Goal: Task Accomplishment & Management: Manage account settings

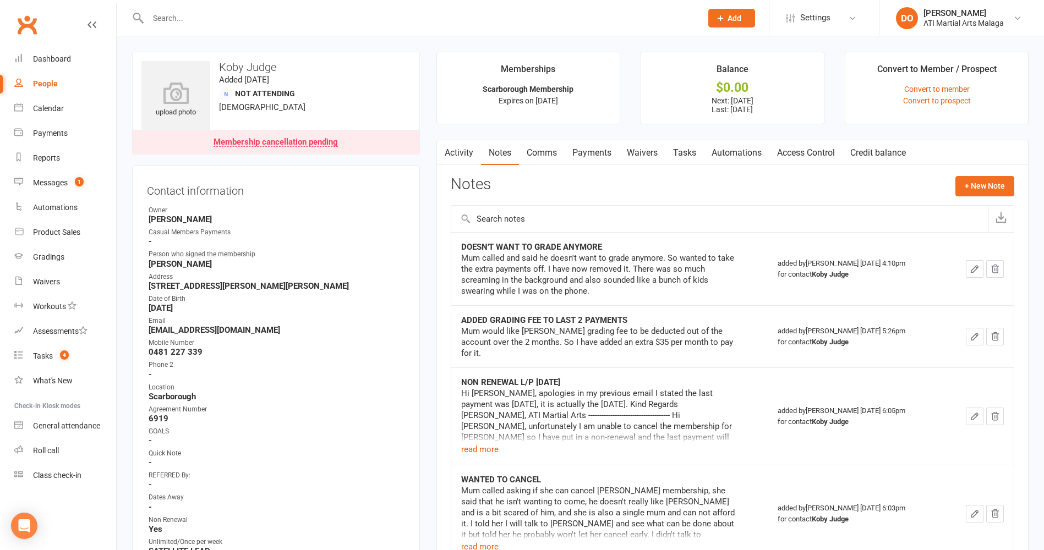
click at [426, 23] on input "text" at bounding box center [419, 17] width 549 height 15
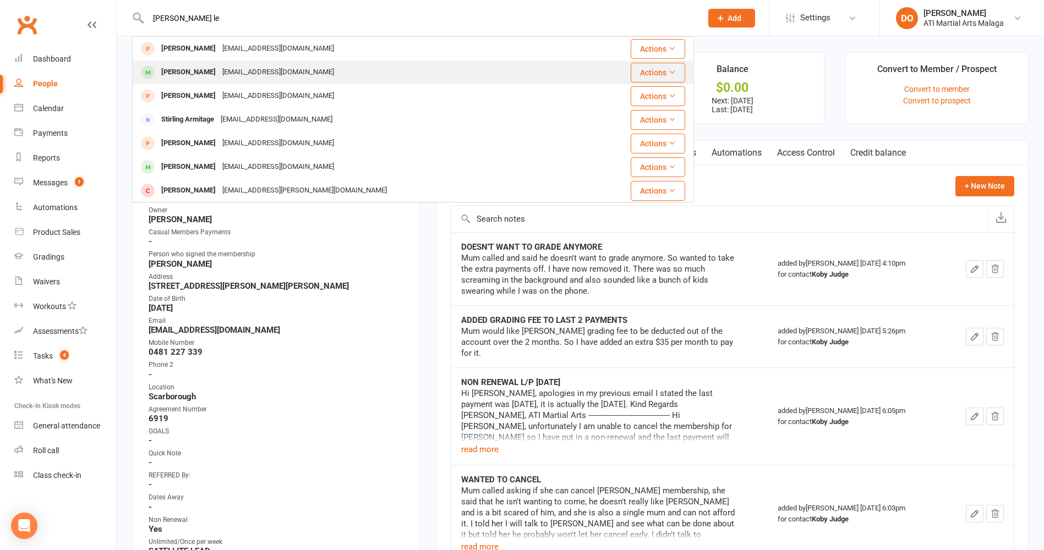
type input "[PERSON_NAME] le"
click at [290, 77] on div "[EMAIL_ADDRESS][DOMAIN_NAME]" at bounding box center [278, 72] width 118 height 16
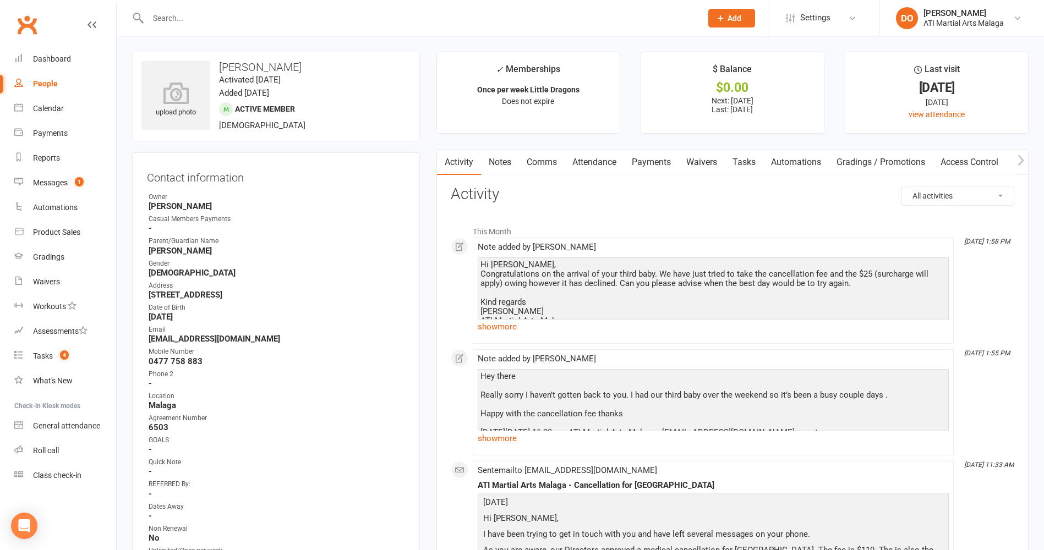
click at [651, 167] on link "Payments" at bounding box center [651, 162] width 54 height 25
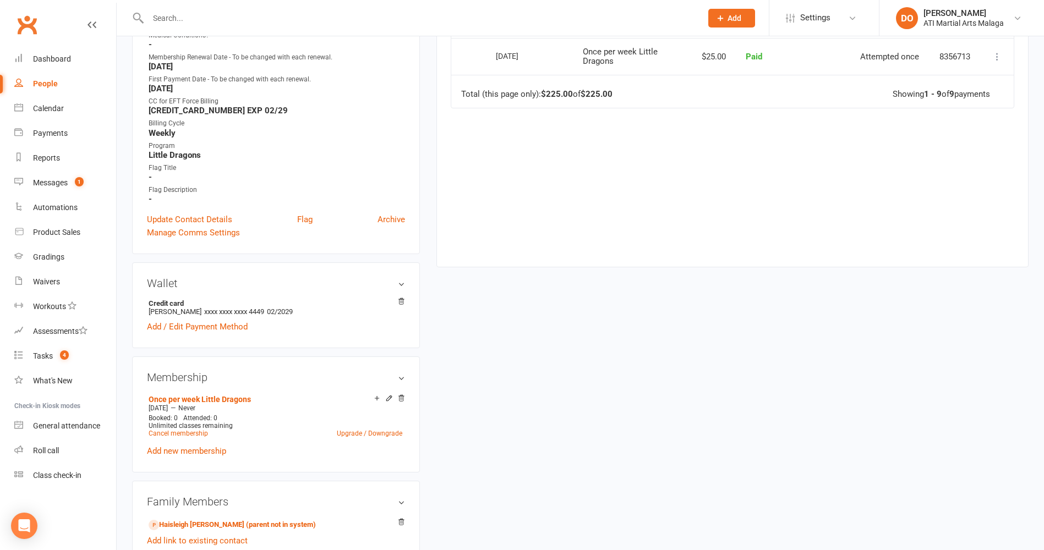
scroll to position [605, 0]
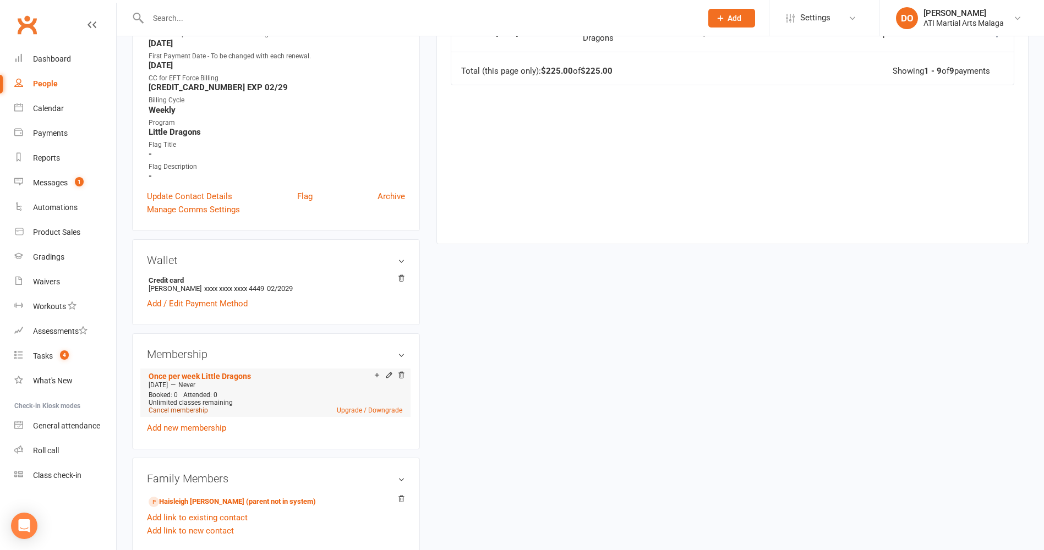
click at [204, 411] on link "Cancel membership" at bounding box center [178, 411] width 59 height 8
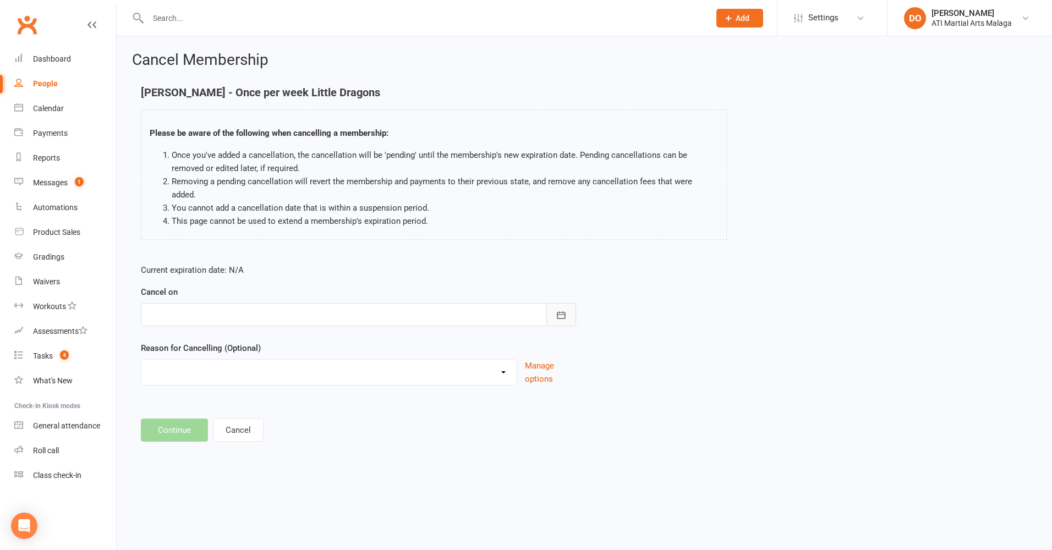
click at [564, 310] on icon "button" at bounding box center [561, 315] width 11 height 11
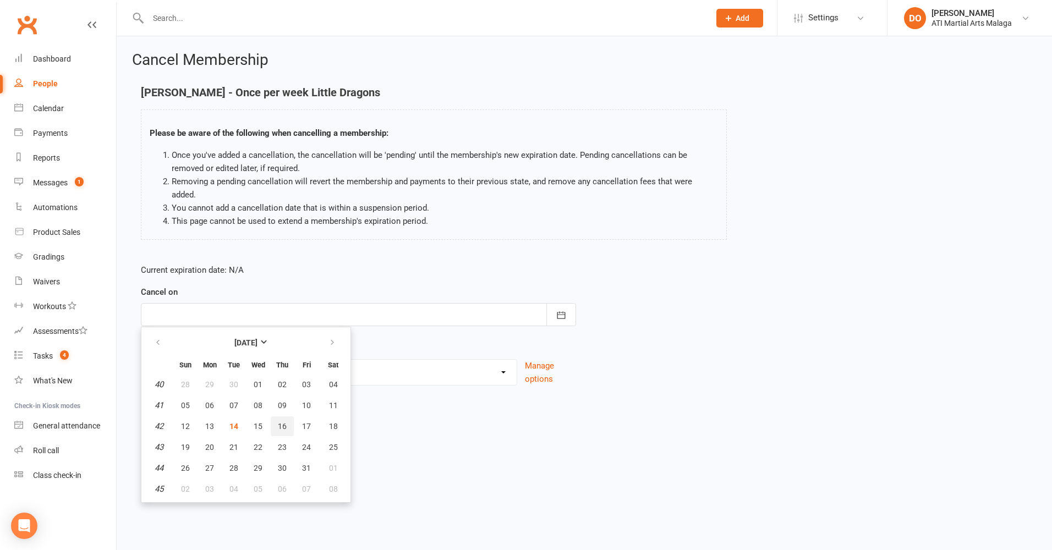
click at [285, 422] on span "16" at bounding box center [282, 426] width 9 height 9
type input "[DATE]"
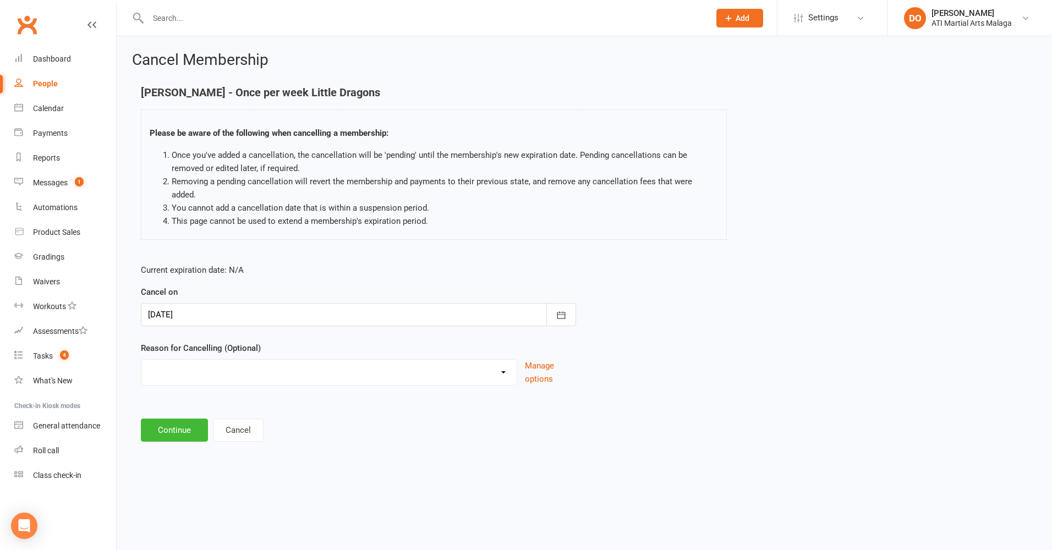
click at [328, 360] on select "Cancellation NOT APPROVED Holiday Injury Lost interest Renewing to new price Up…" at bounding box center [328, 371] width 375 height 22
select select "6"
click at [141, 360] on select "Cancellation NOT APPROVED Holiday Injury Lost interest Renewing to new price Up…" at bounding box center [328, 371] width 375 height 22
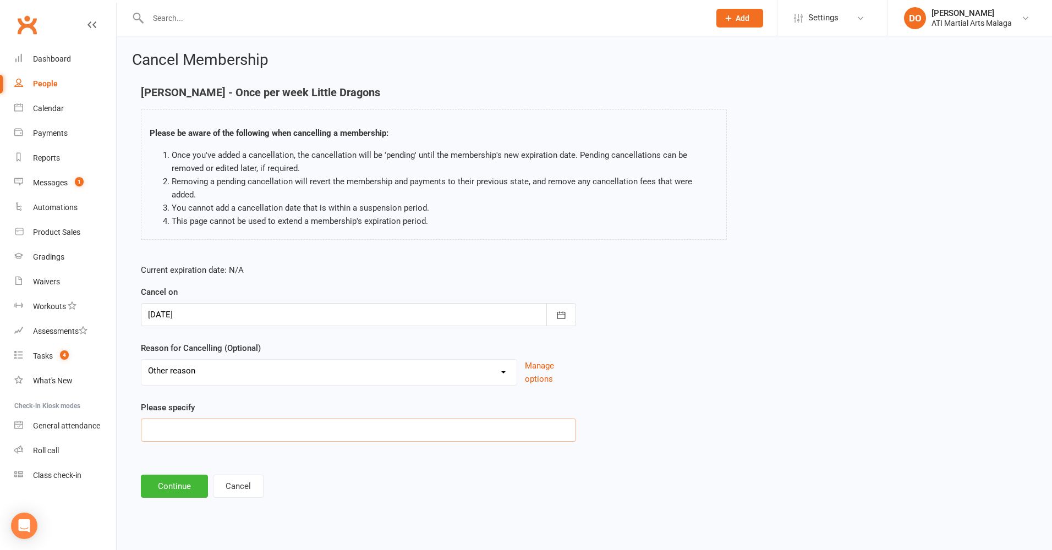
click at [216, 424] on input at bounding box center [358, 430] width 435 height 23
type input "Medical Cancellation - $110 to pay + $25 outstanding"
click at [159, 478] on button "Continue" at bounding box center [174, 486] width 67 height 23
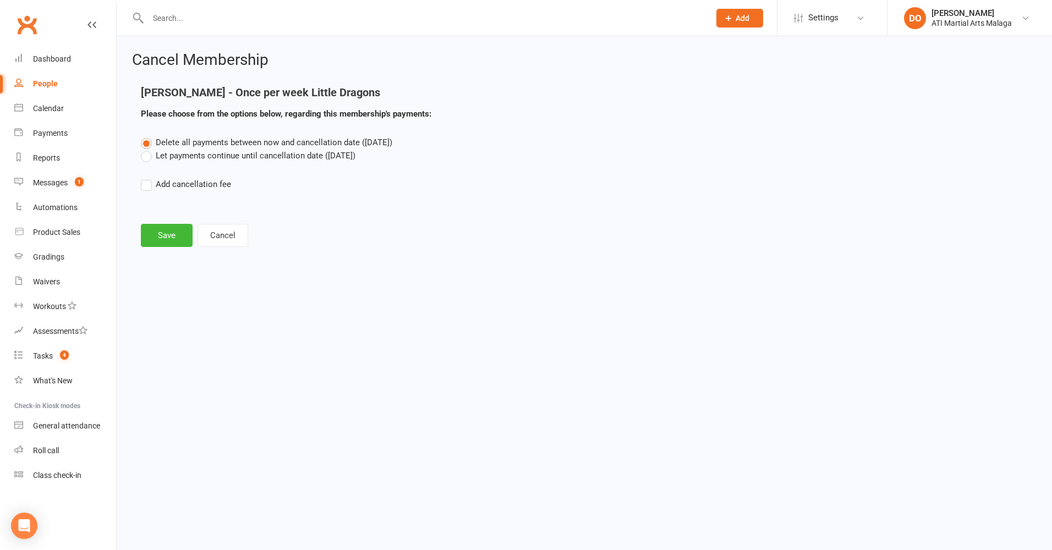
click at [151, 156] on label "Let payments continue until cancellation date ([DATE])" at bounding box center [248, 155] width 215 height 13
click at [148, 149] on input "Let payments continue until cancellation date ([DATE])" at bounding box center [144, 149] width 7 height 0
click at [166, 230] on button "Save" at bounding box center [167, 235] width 52 height 23
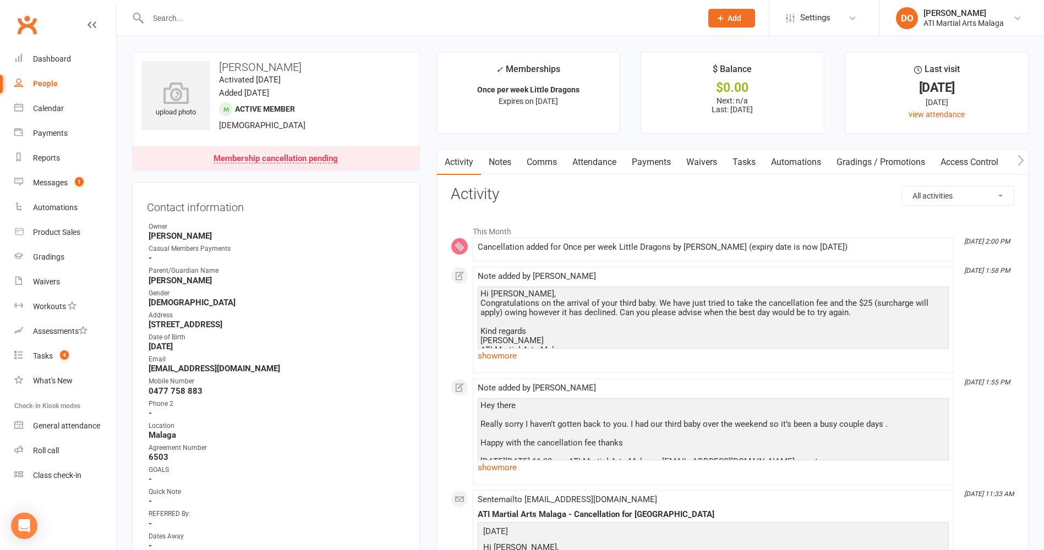
click at [501, 160] on link "Notes" at bounding box center [500, 162] width 38 height 25
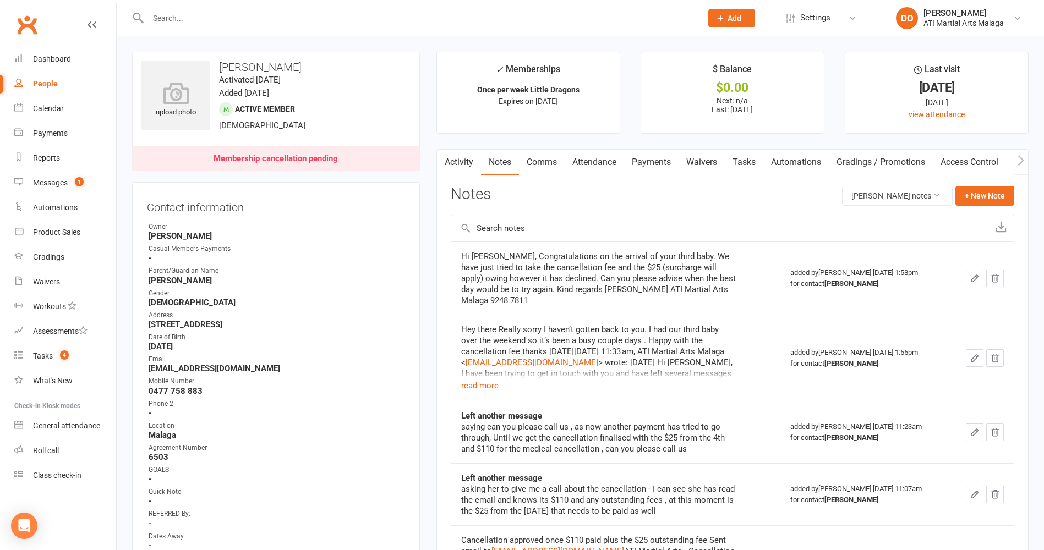
click at [971, 276] on icon "button" at bounding box center [974, 278] width 10 height 10
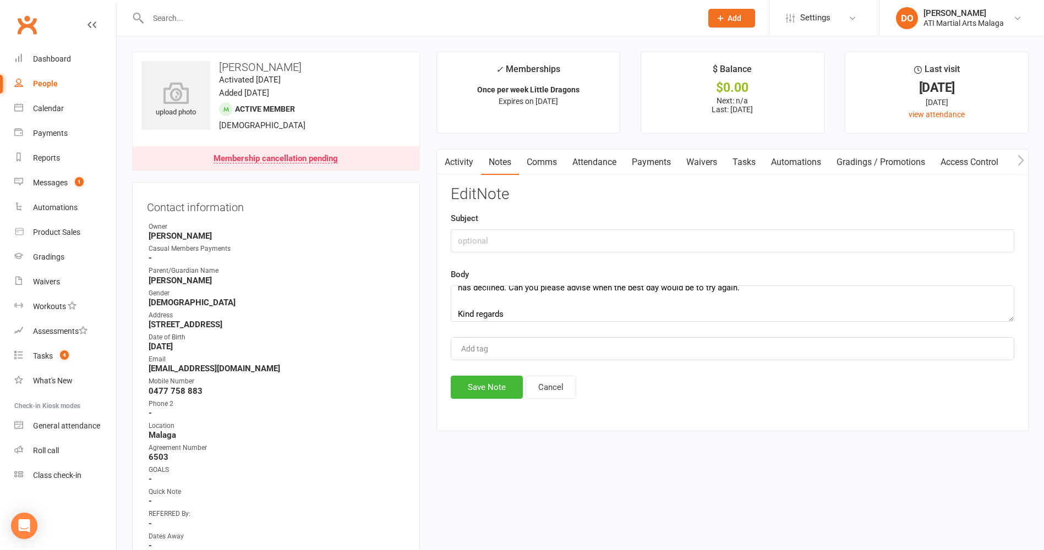
scroll to position [90, 0]
click at [629, 304] on textarea "Hi [PERSON_NAME], Congratulations on the arrival of your third baby. We have ju…" at bounding box center [732, 304] width 563 height 36
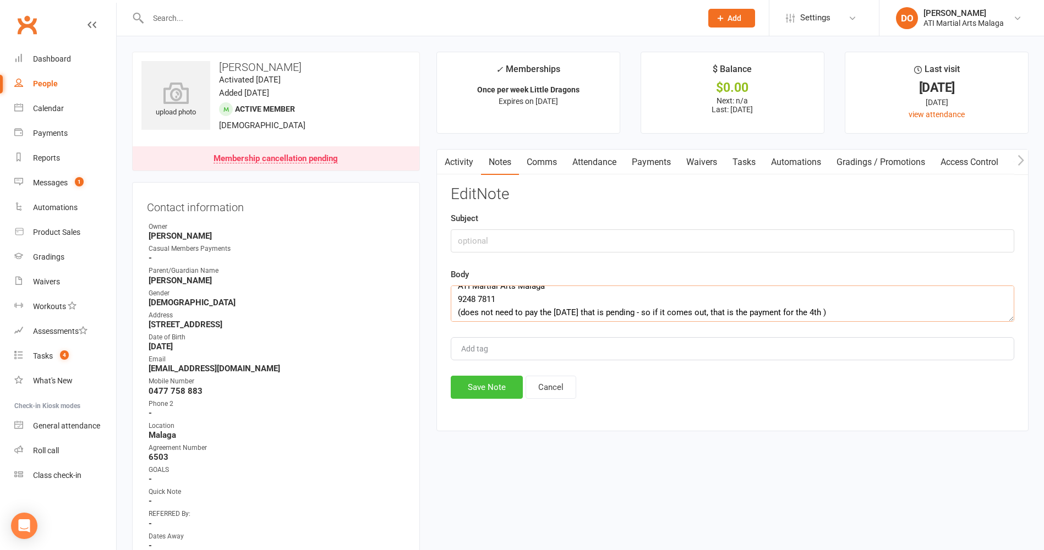
type textarea "Hi [PERSON_NAME], Congratulations on the arrival of your third baby. We have ju…"
click at [497, 393] on button "Save Note" at bounding box center [487, 387] width 72 height 23
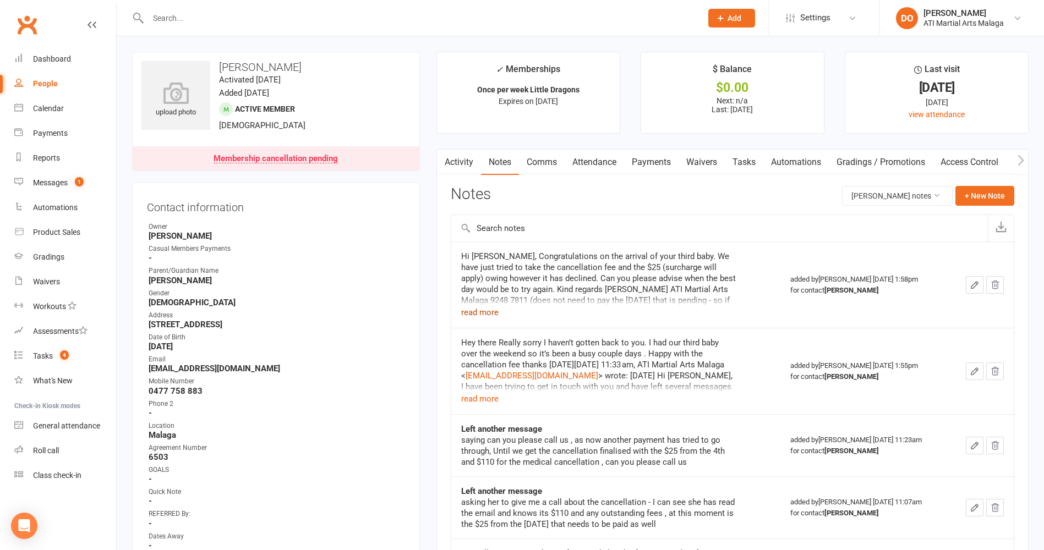
click at [492, 311] on button "read more" at bounding box center [479, 312] width 37 height 13
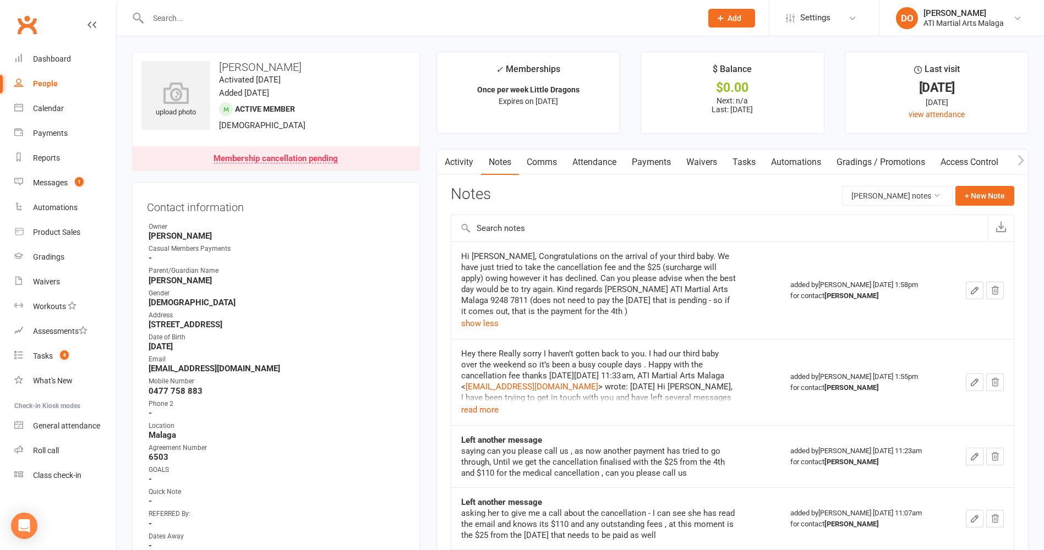
click at [972, 294] on icon "button" at bounding box center [974, 290] width 7 height 7
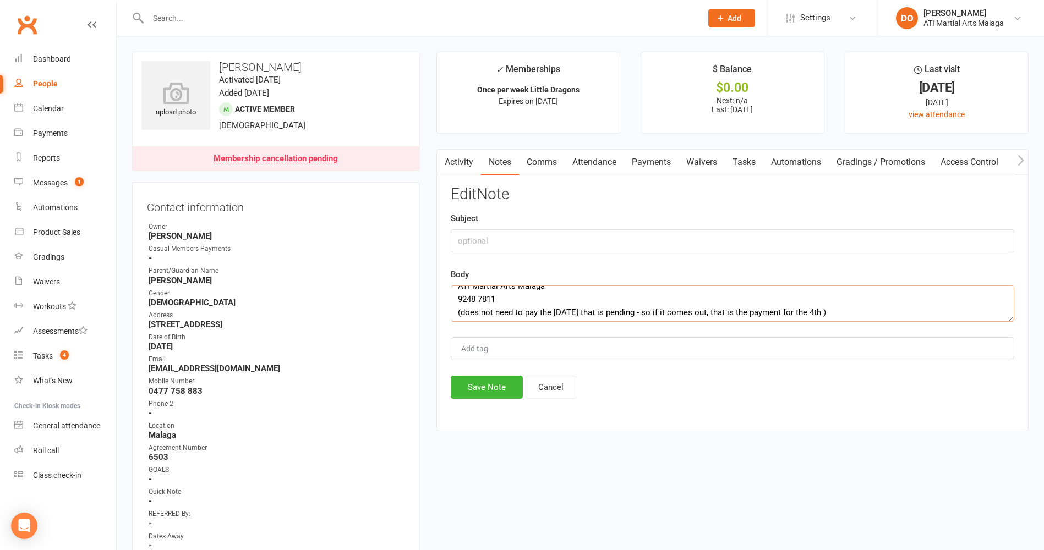
click at [824, 314] on textarea "Hi [PERSON_NAME], Congratulations on the arrival of your third baby. We have ju…" at bounding box center [732, 304] width 563 height 36
type textarea "Hi [PERSON_NAME], Congratulations on the arrival of your third baby. We have ju…"
click at [490, 386] on button "Save Note" at bounding box center [487, 387] width 72 height 23
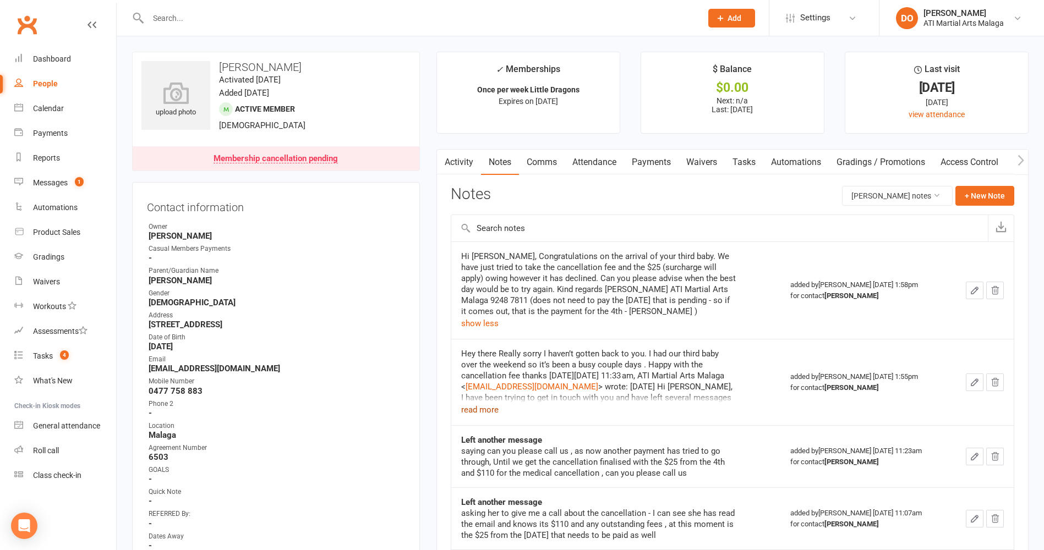
click at [486, 412] on button "read more" at bounding box center [479, 409] width 37 height 13
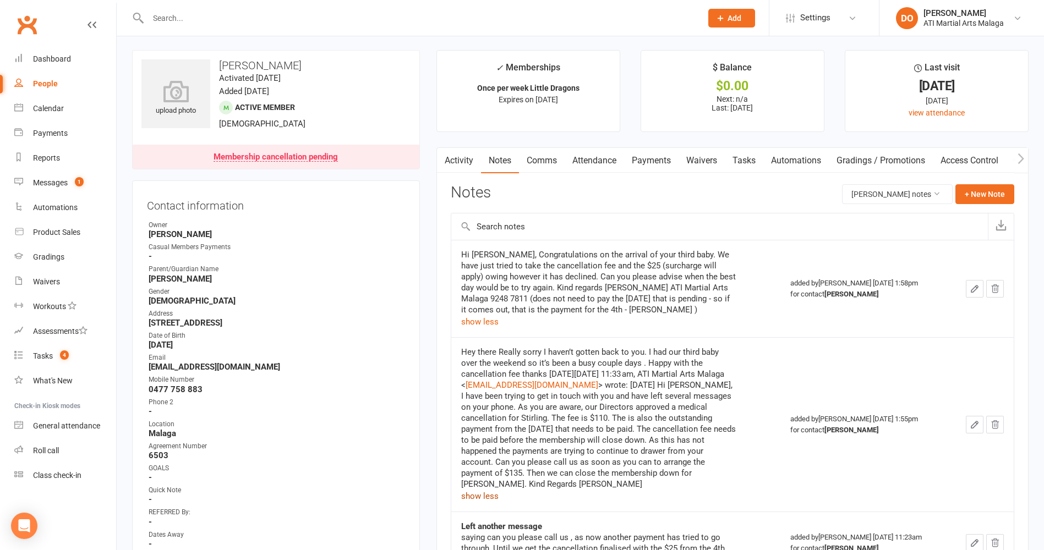
scroll to position [0, 0]
click at [54, 352] on link "Tasks 4" at bounding box center [65, 356] width 102 height 25
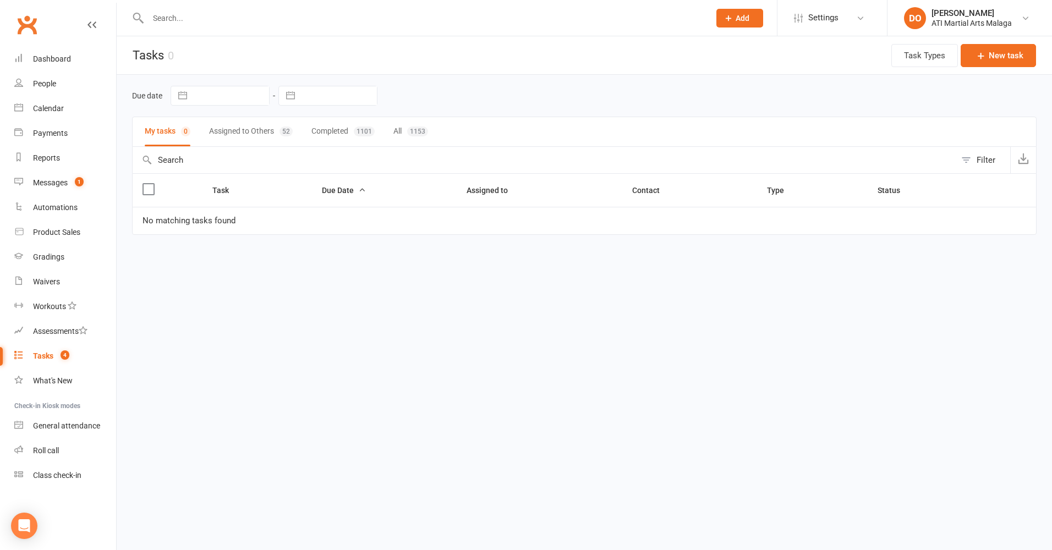
click at [250, 132] on button "Assigned to Others 52" at bounding box center [251, 131] width 84 height 29
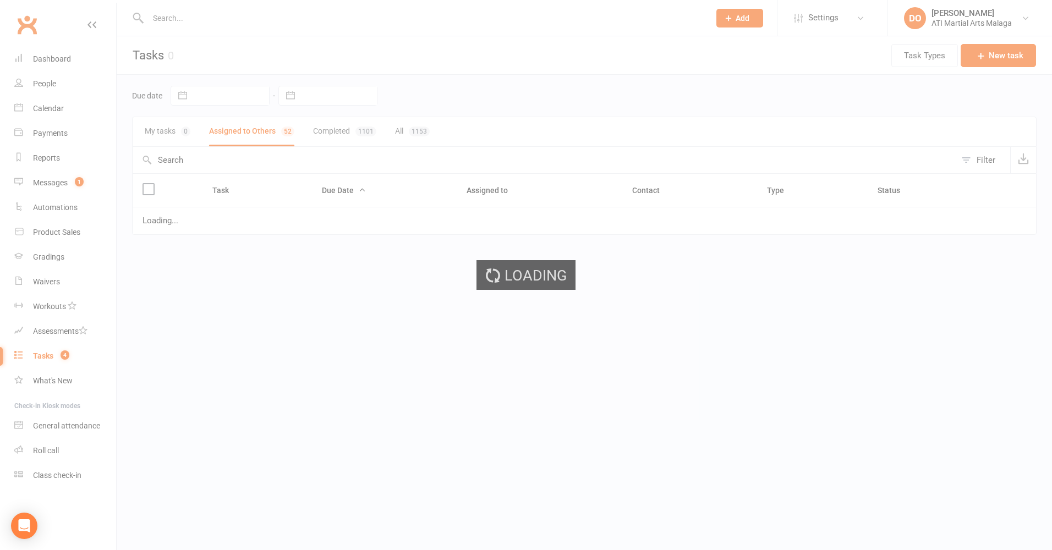
select select "started"
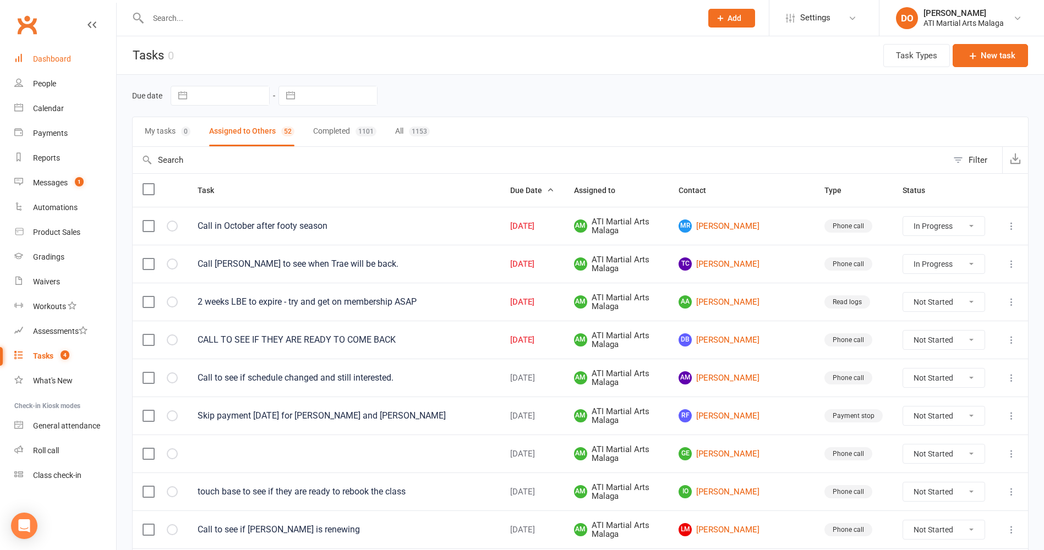
click at [57, 68] on link "Dashboard" at bounding box center [65, 59] width 102 height 25
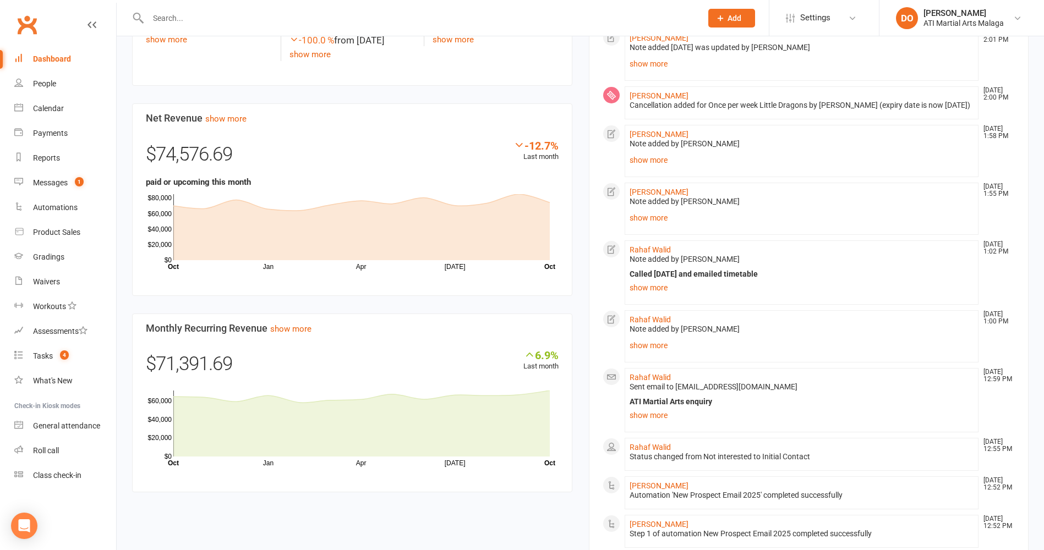
scroll to position [605, 0]
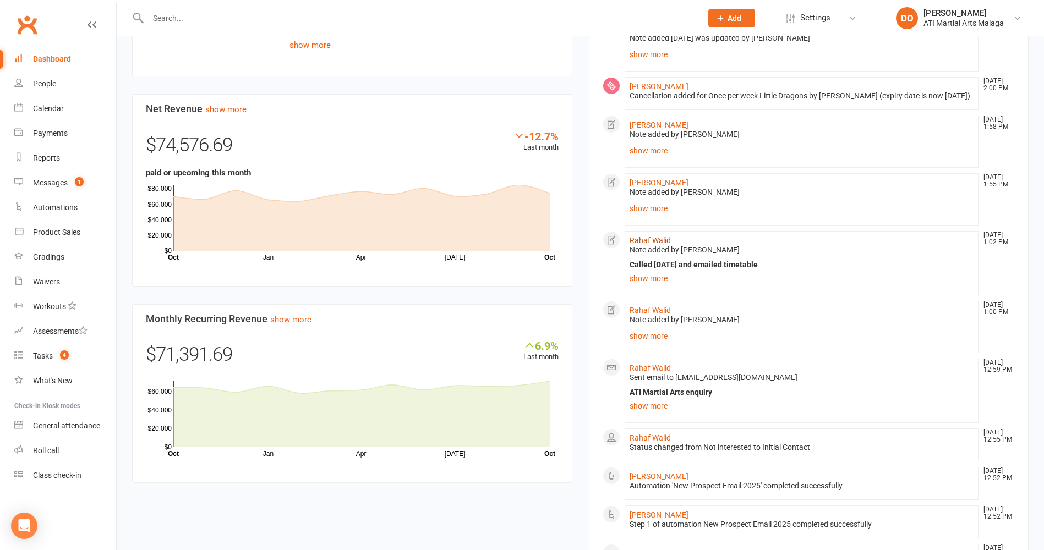
click at [642, 245] on link "Rahaf Walid" at bounding box center [649, 240] width 41 height 9
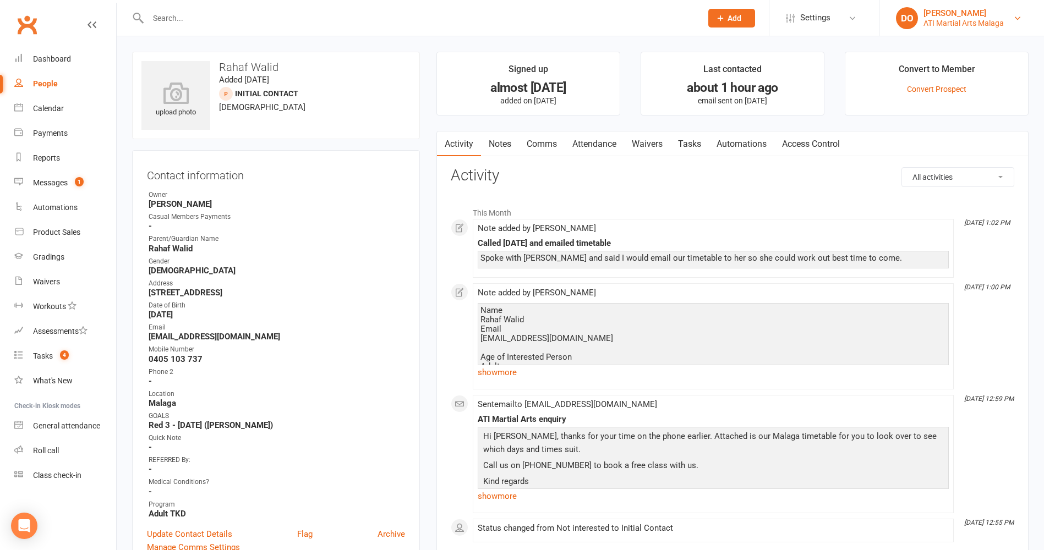
click at [974, 25] on div "ATI Martial Arts Malaga" at bounding box center [963, 23] width 80 height 10
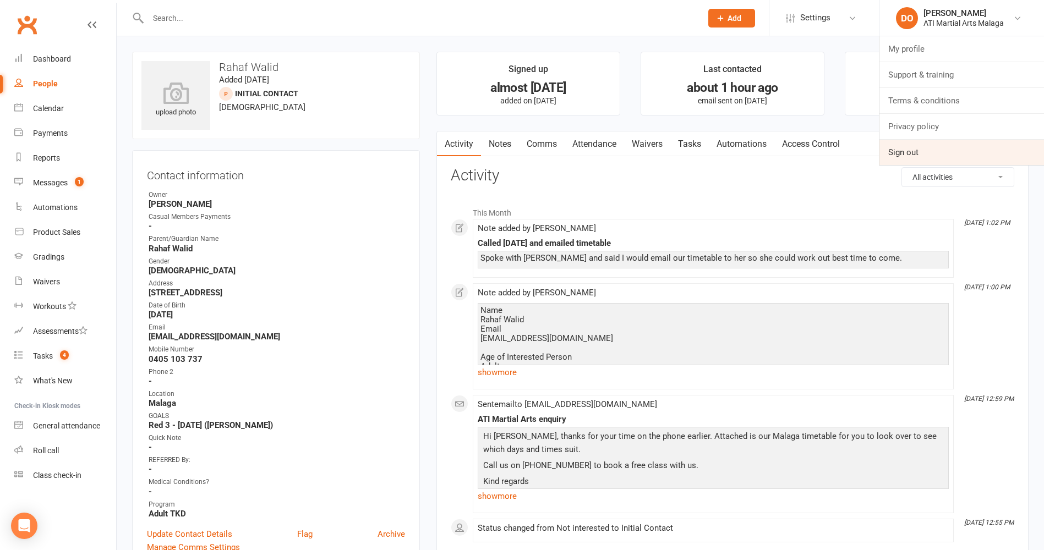
click at [911, 149] on link "Sign out" at bounding box center [961, 152] width 165 height 25
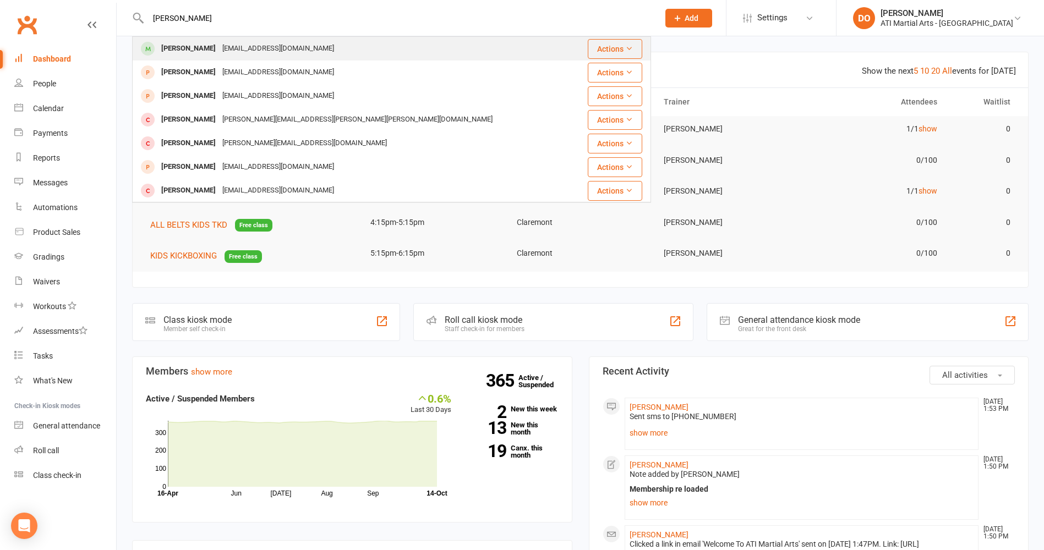
type input "chris hu"
click at [237, 48] on div "lilisun926@gmail.com" at bounding box center [278, 49] width 118 height 16
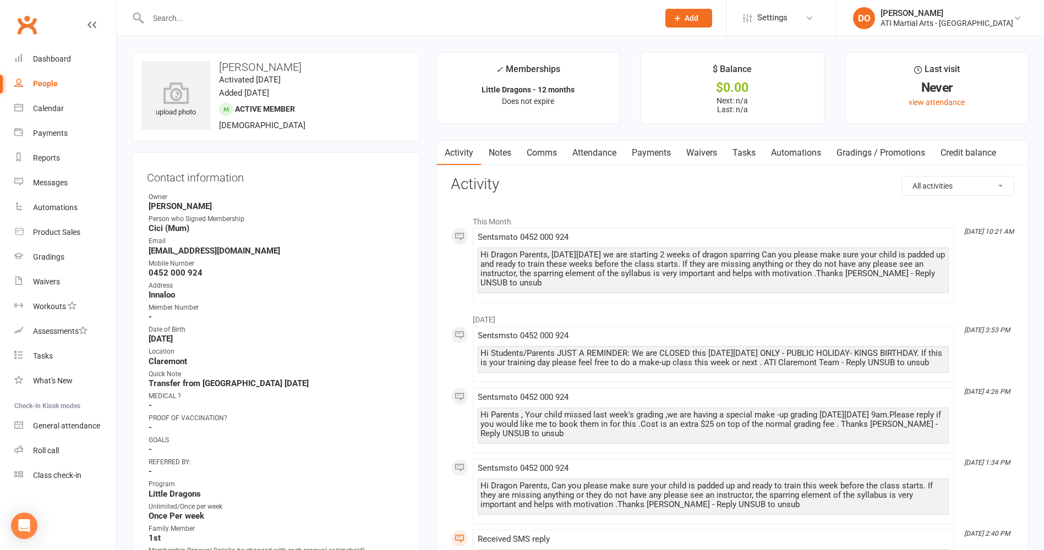
click at [655, 152] on link "Payments" at bounding box center [651, 152] width 54 height 25
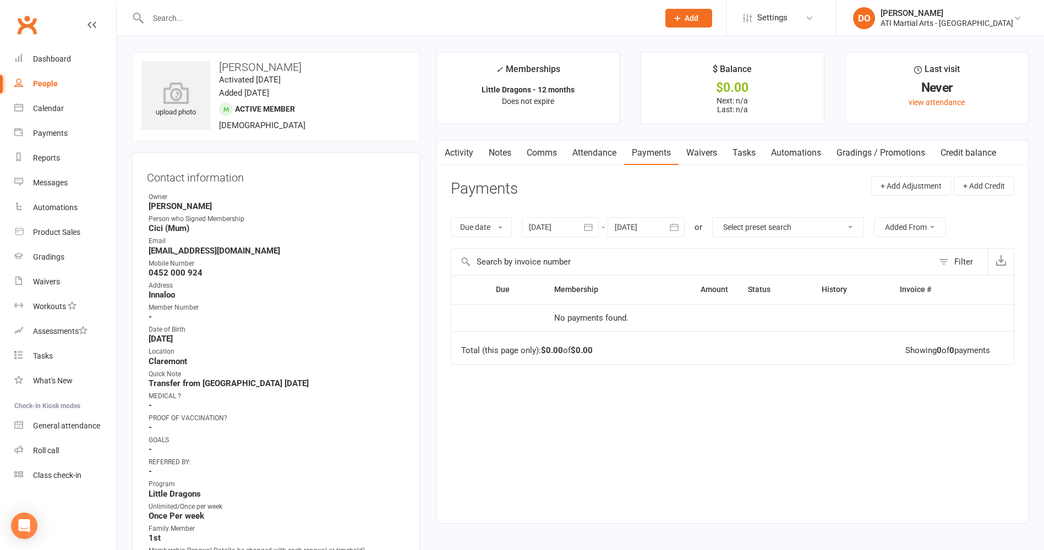
click at [594, 229] on icon "button" at bounding box center [588, 227] width 11 height 11
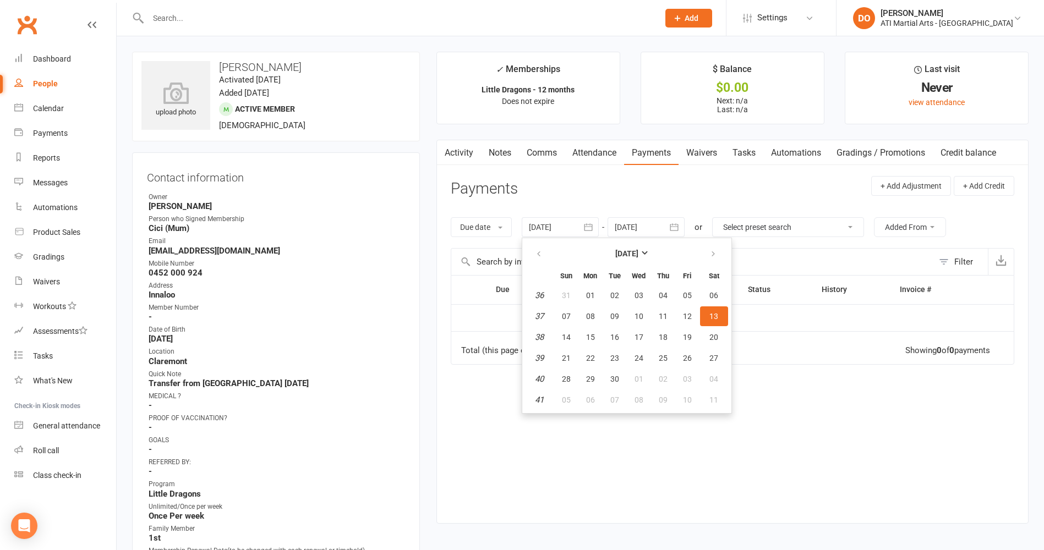
click at [679, 232] on icon "button" at bounding box center [673, 227] width 11 height 11
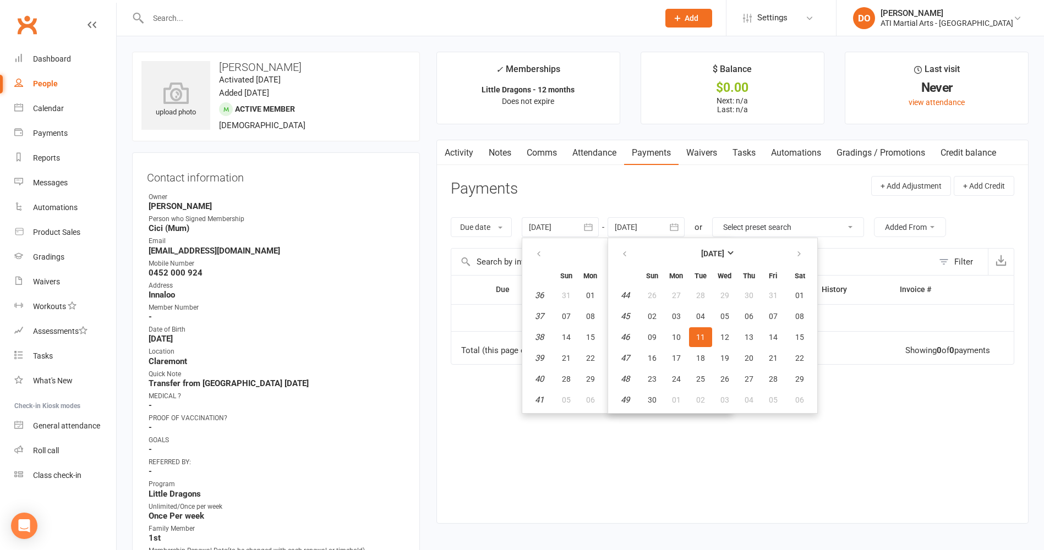
click at [805, 453] on div "Due Contact Membership Amount Status History Invoice # No payments found. Total…" at bounding box center [732, 390] width 563 height 231
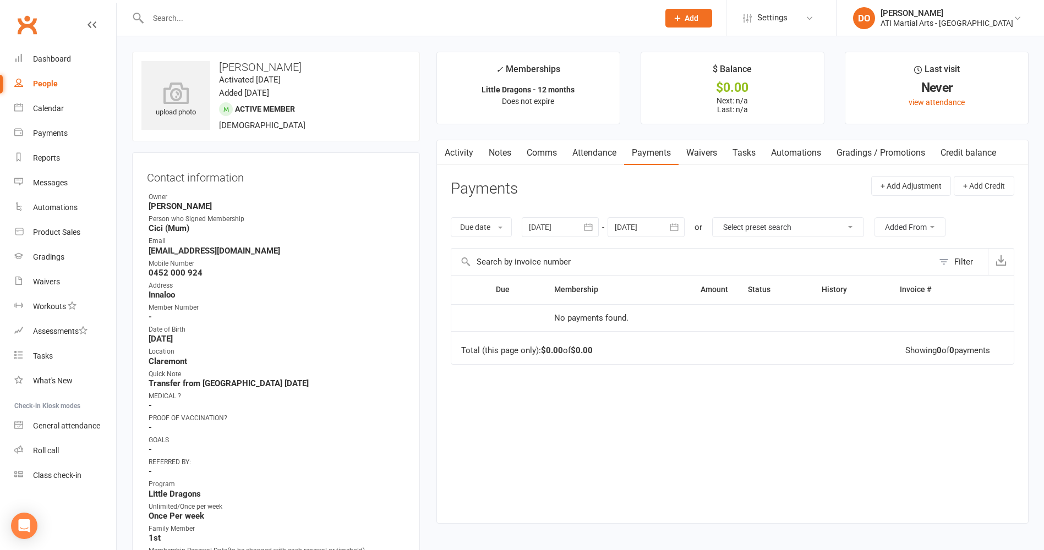
click at [507, 152] on link "Notes" at bounding box center [500, 152] width 38 height 25
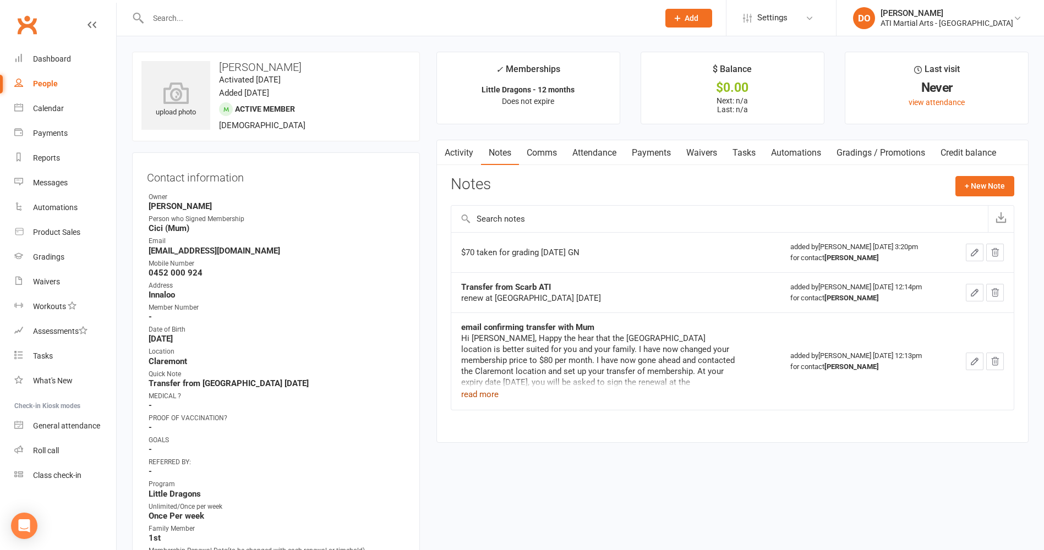
click at [475, 396] on button "read more" at bounding box center [479, 394] width 37 height 13
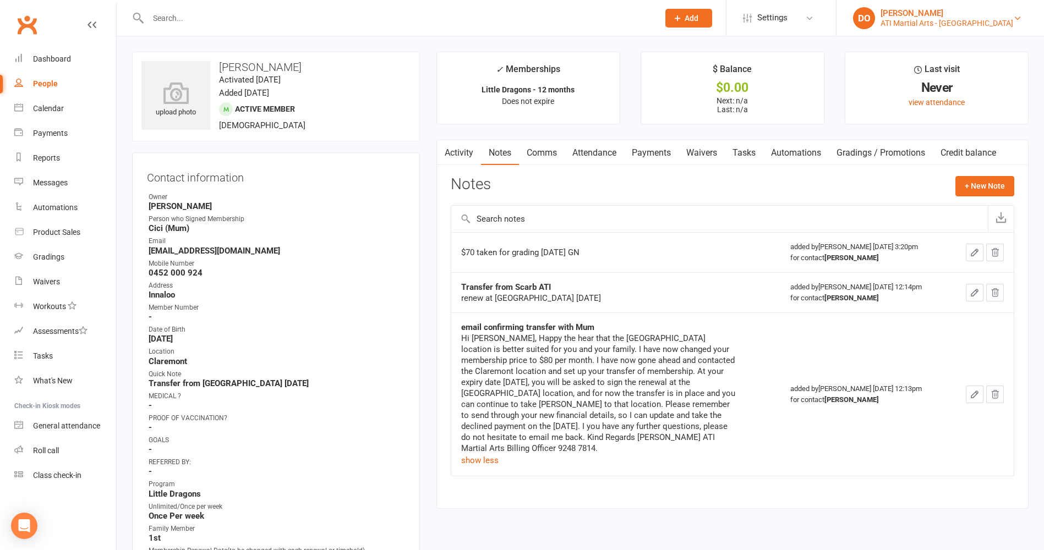
click at [986, 21] on div "ATI Martial Arts - Claremont" at bounding box center [946, 23] width 133 height 10
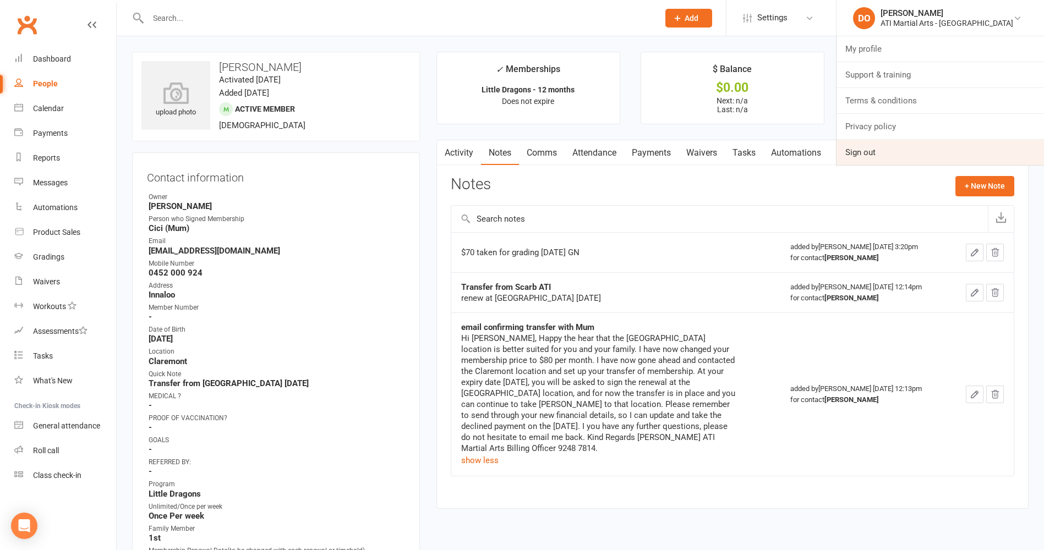
click at [901, 149] on link "Sign out" at bounding box center [939, 152] width 207 height 25
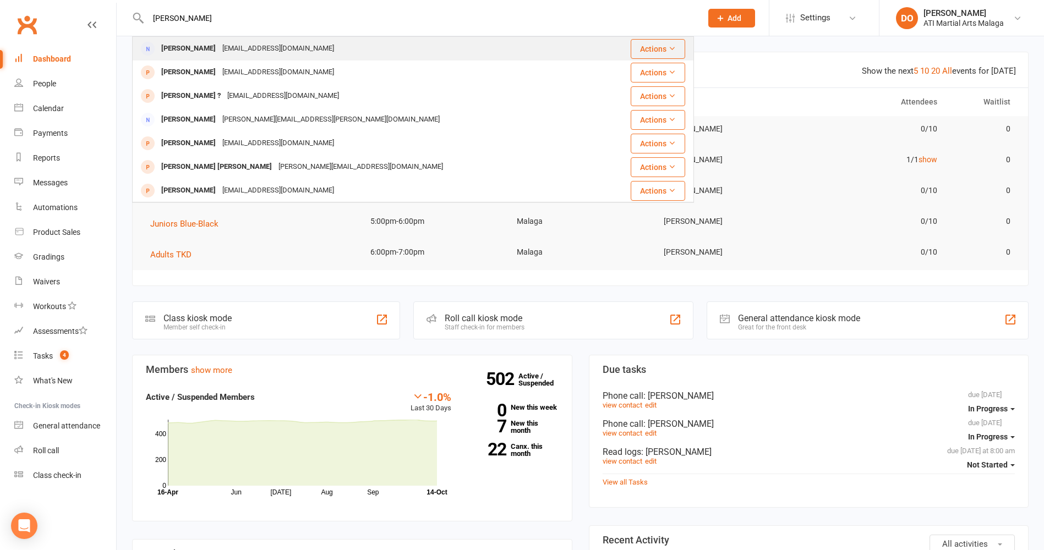
type input "chris hu"
click at [256, 52] on div "lilisun926@gmail.com" at bounding box center [278, 49] width 118 height 16
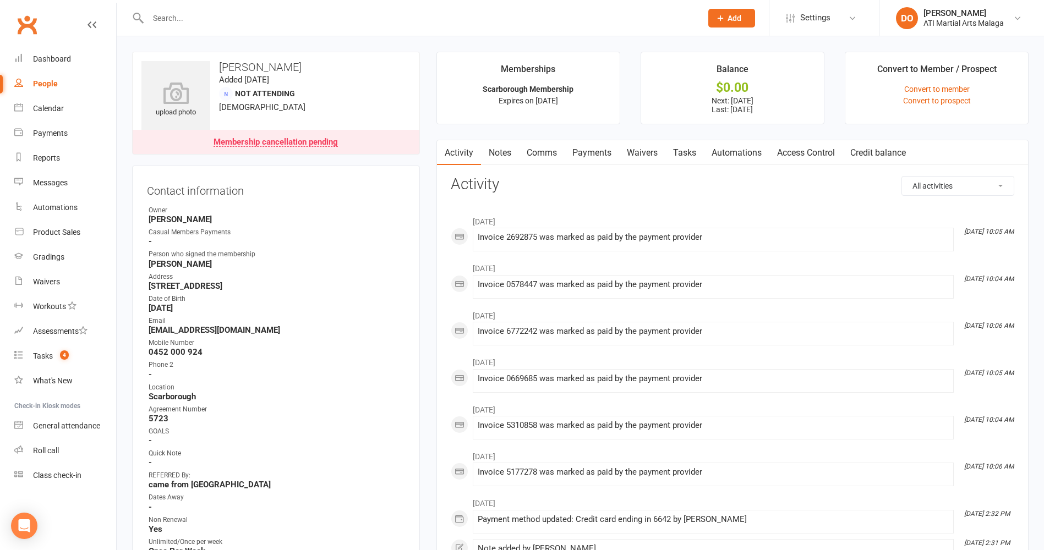
click at [600, 149] on link "Payments" at bounding box center [591, 152] width 54 height 25
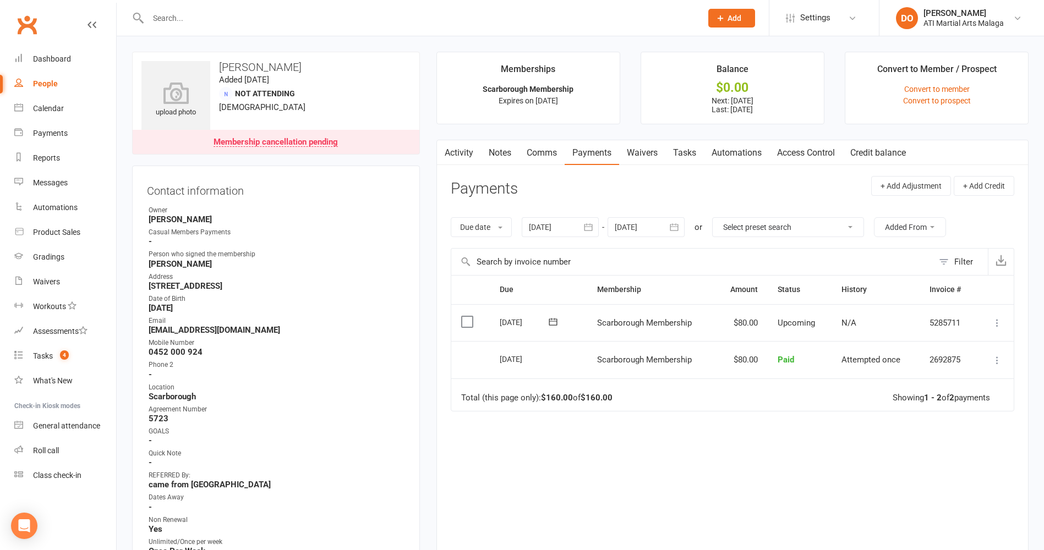
click at [672, 226] on icon "button" at bounding box center [674, 227] width 8 height 7
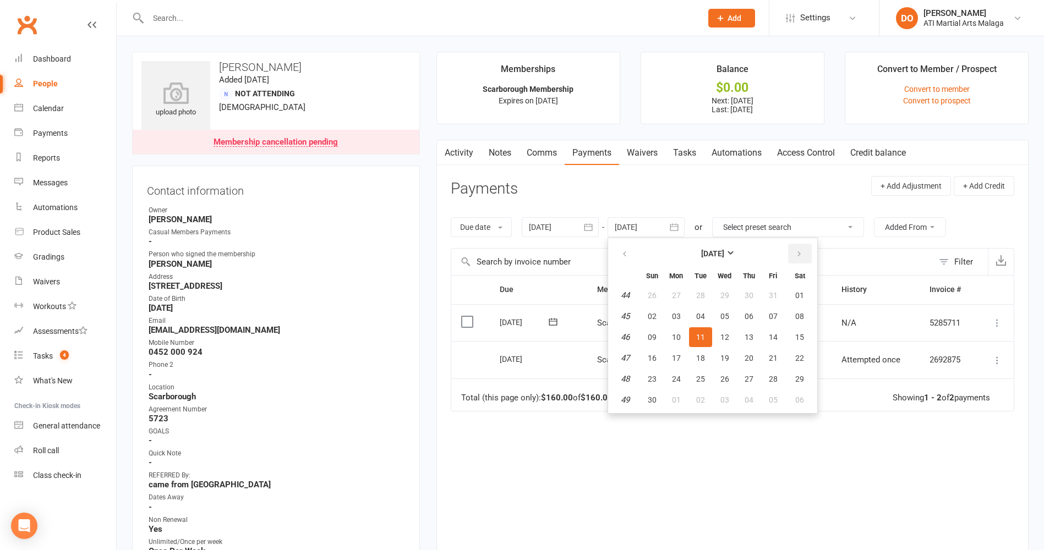
click at [799, 249] on button "button" at bounding box center [800, 254] width 24 height 20
click at [752, 340] on span "15" at bounding box center [748, 337] width 9 height 9
type input "15 Jan 2026"
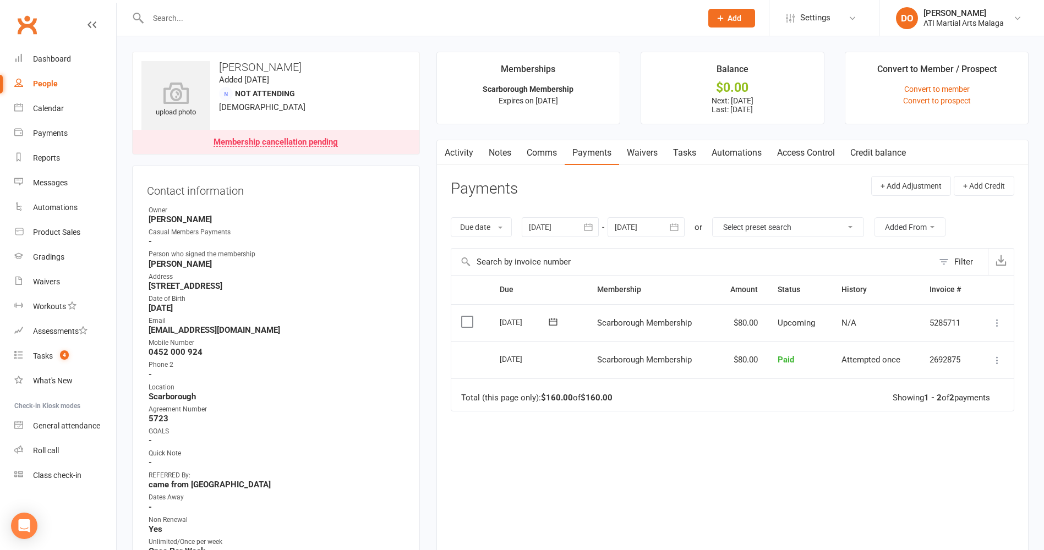
click at [484, 16] on input "text" at bounding box center [419, 17] width 549 height 15
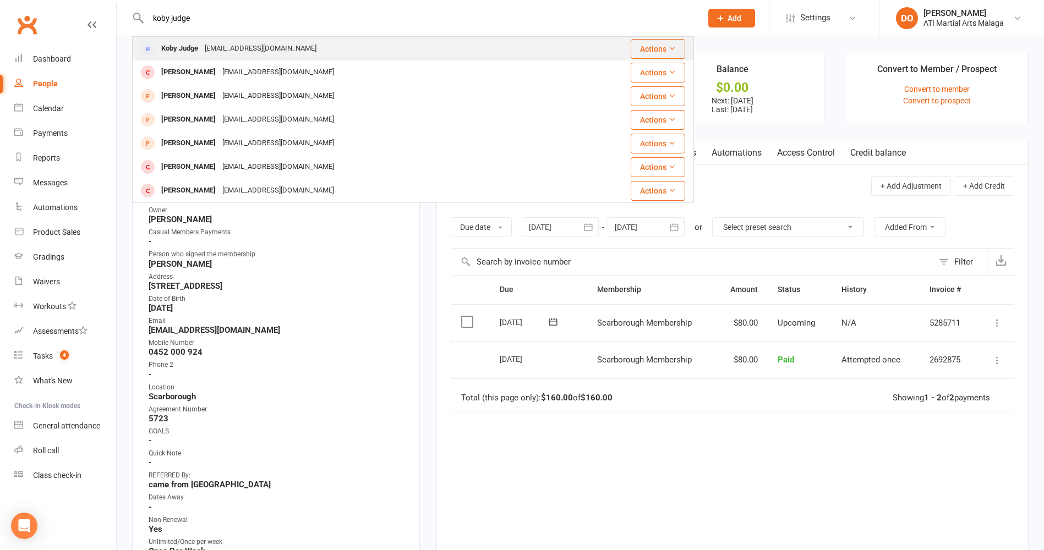
type input "koby judge"
click at [271, 59] on div "Koby Judge chloeanneliese@outlook.com" at bounding box center [366, 48] width 467 height 23
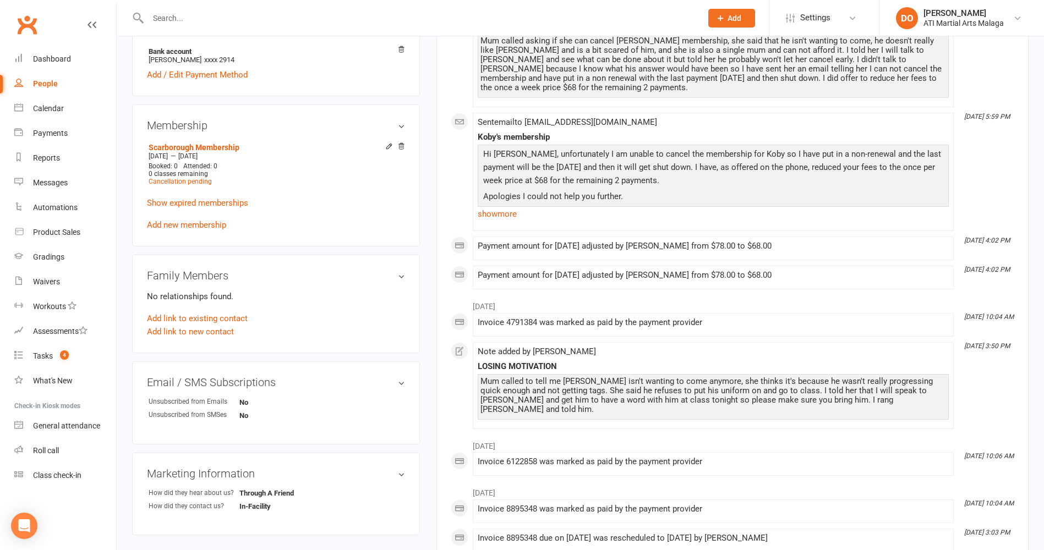
scroll to position [880, 0]
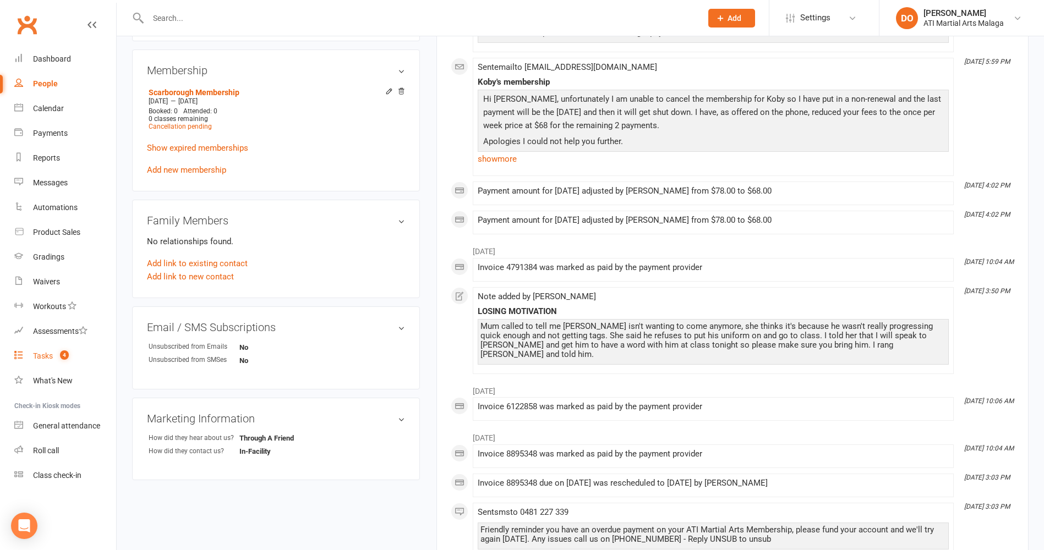
click at [49, 352] on div "Tasks" at bounding box center [43, 356] width 20 height 9
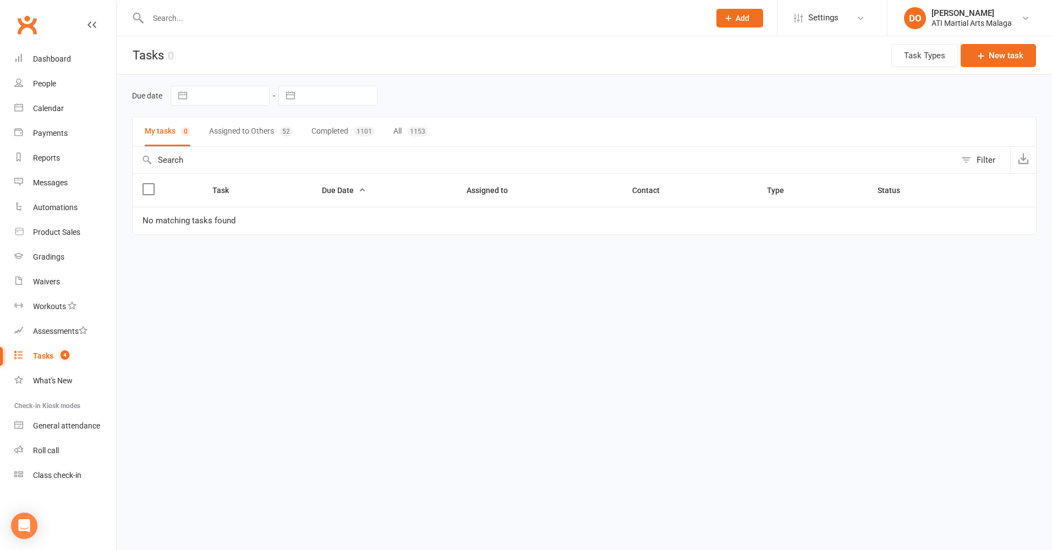
click at [261, 132] on button "Assigned to Others 52" at bounding box center [251, 131] width 84 height 29
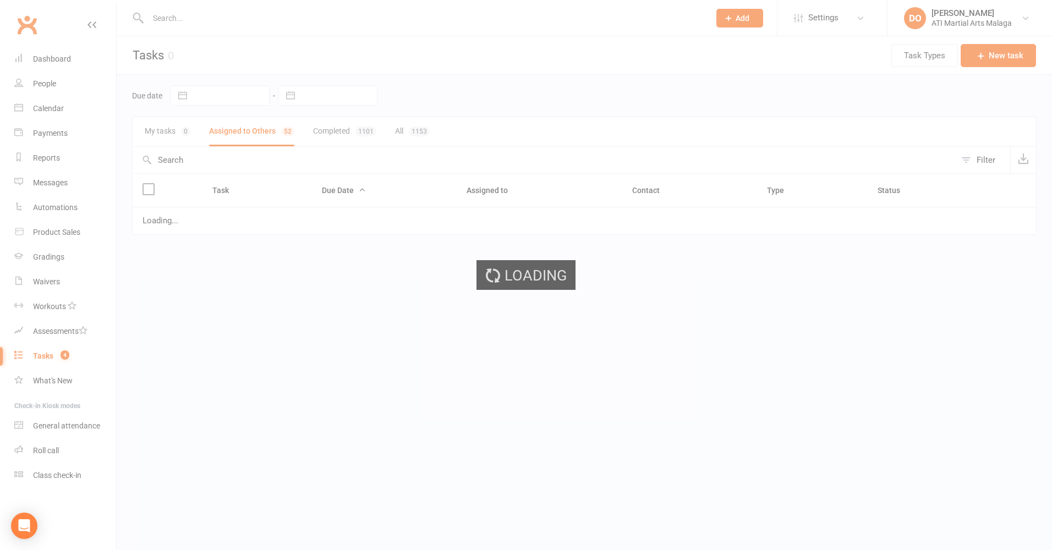
select select "started"
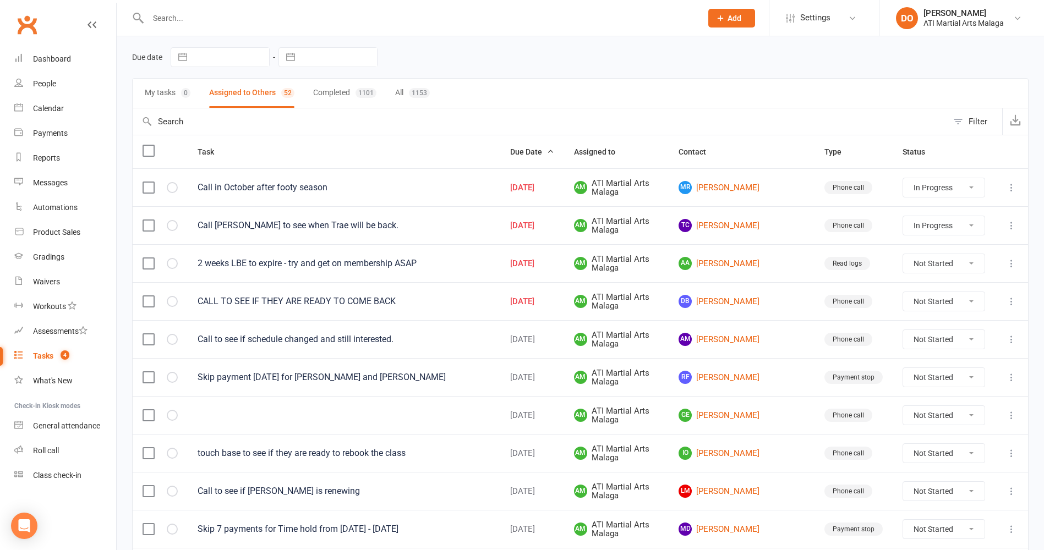
scroll to position [55, 0]
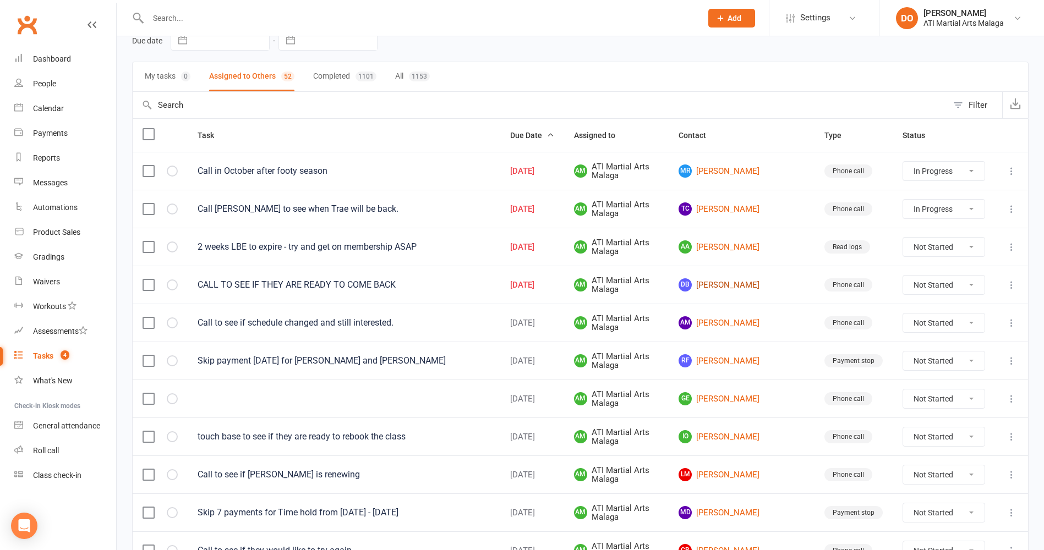
click at [770, 282] on link "DB Dominic Bertoli" at bounding box center [741, 284] width 126 height 13
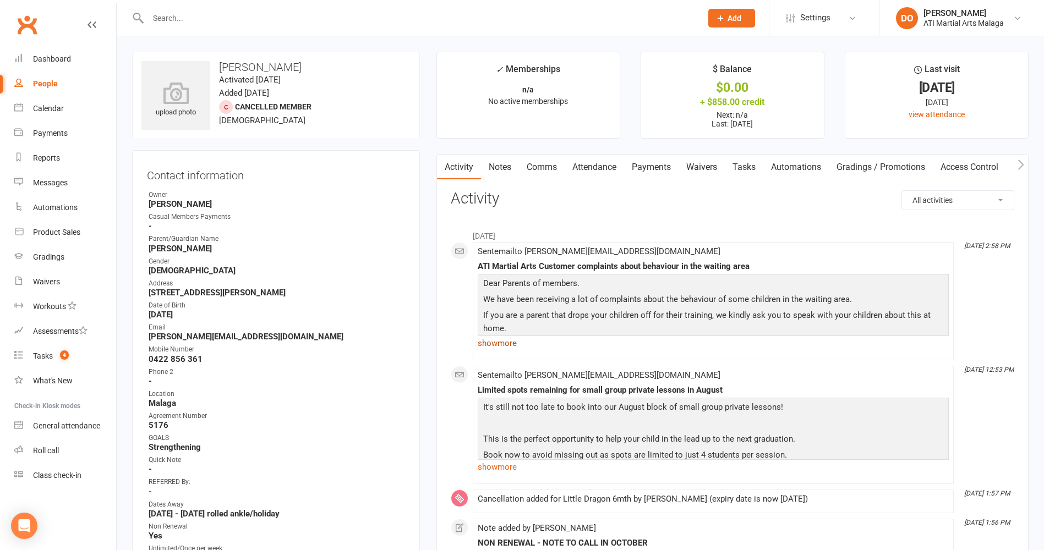
click at [504, 344] on link "show more" at bounding box center [713, 343] width 471 height 15
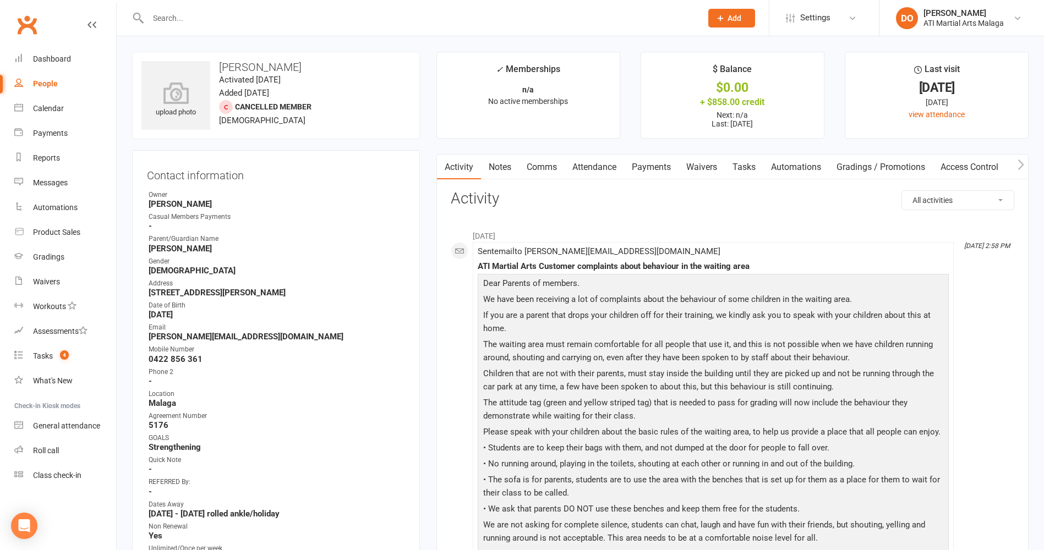
click at [497, 169] on link "Notes" at bounding box center [500, 167] width 38 height 25
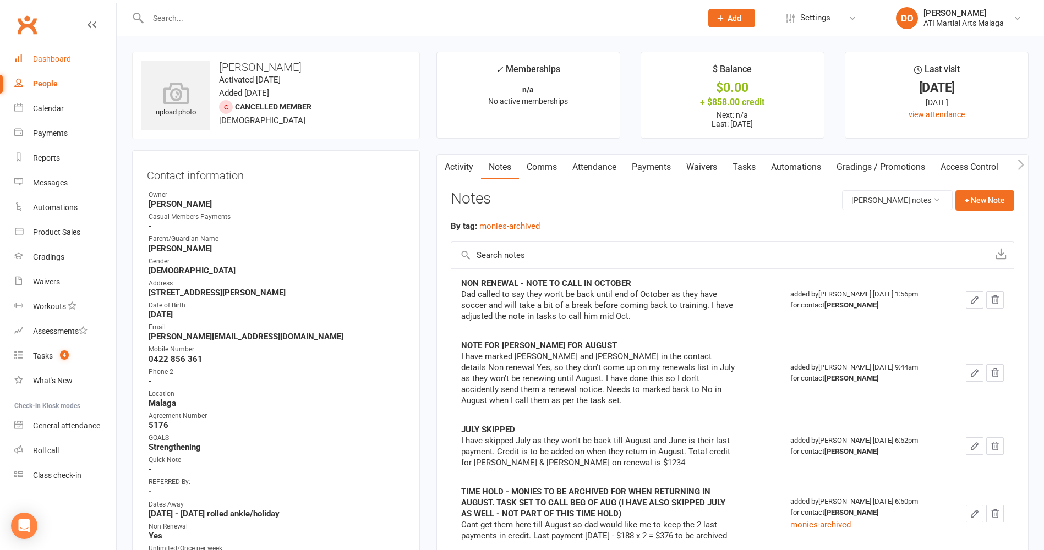
click at [54, 62] on div "Dashboard" at bounding box center [52, 58] width 38 height 9
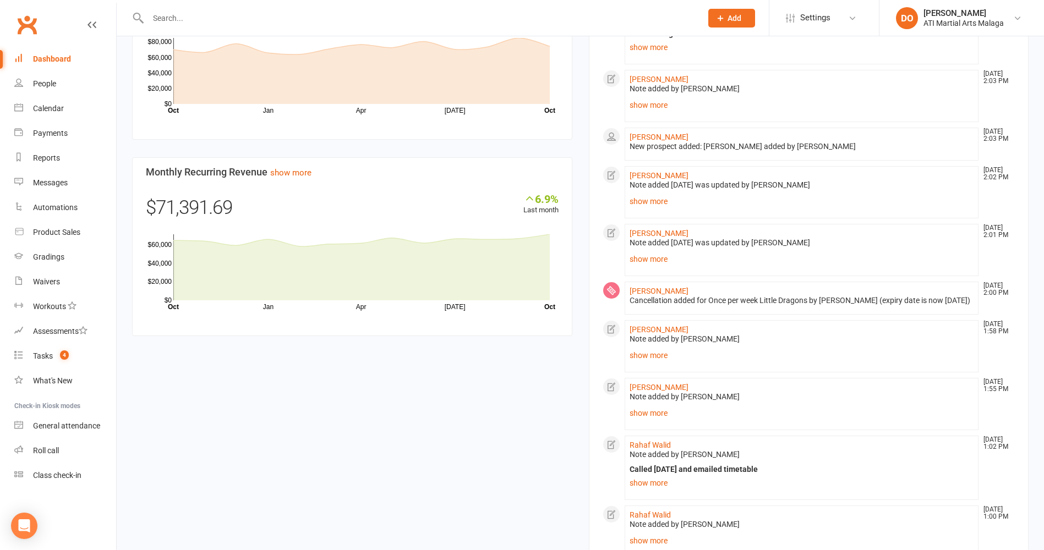
scroll to position [825, 0]
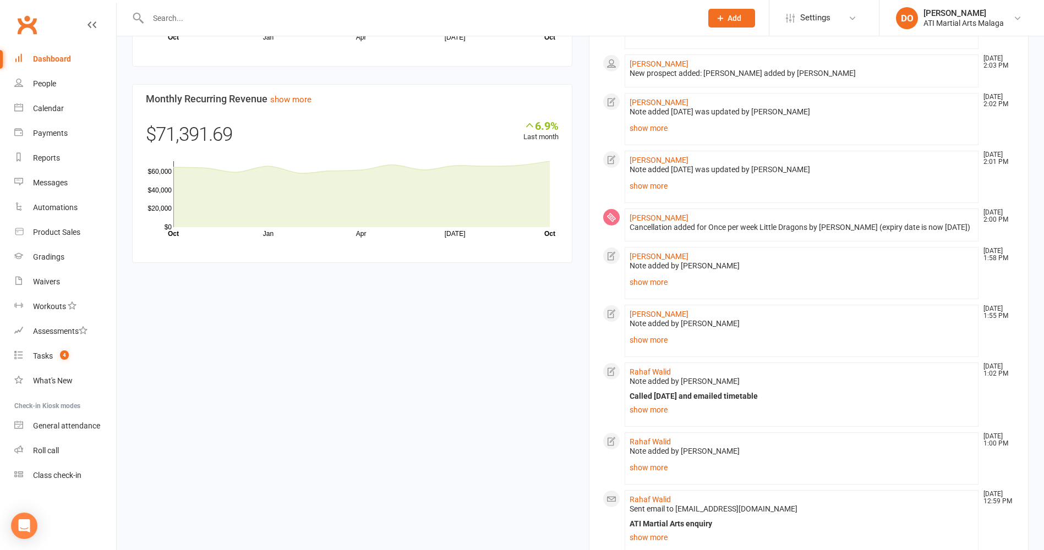
click at [37, 57] on div "Dashboard" at bounding box center [52, 58] width 38 height 9
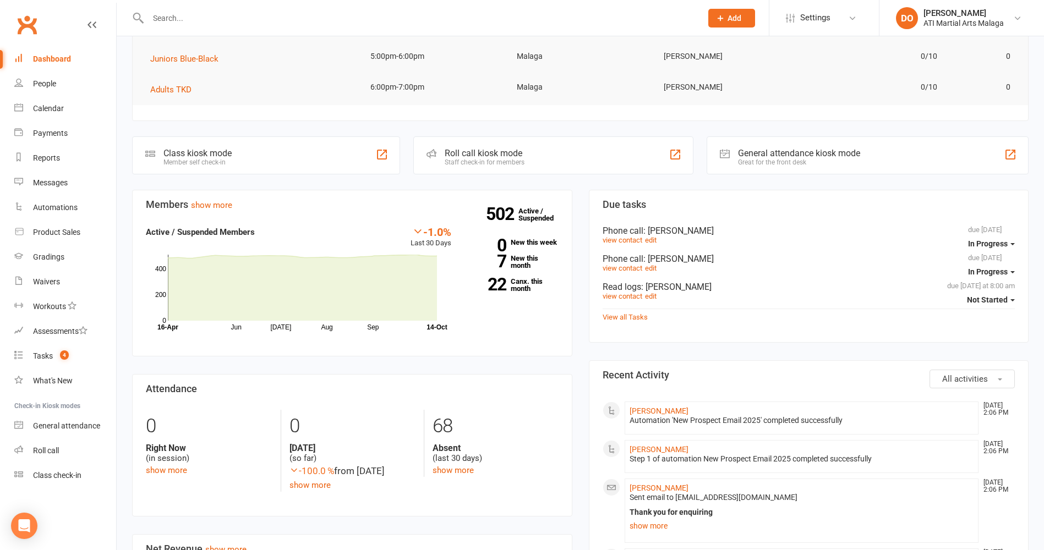
scroll to position [0, 0]
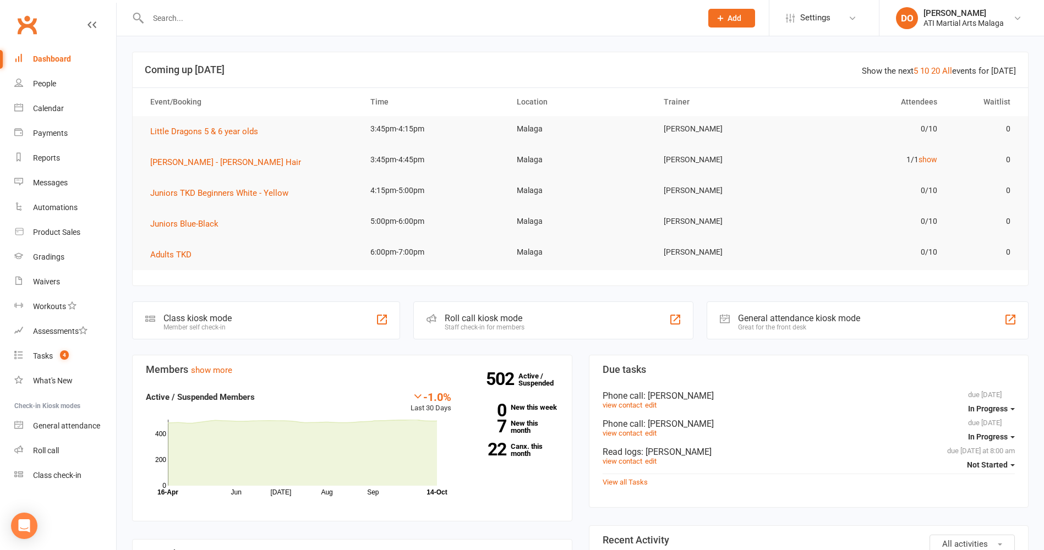
click at [46, 57] on div "Dashboard" at bounding box center [52, 58] width 38 height 9
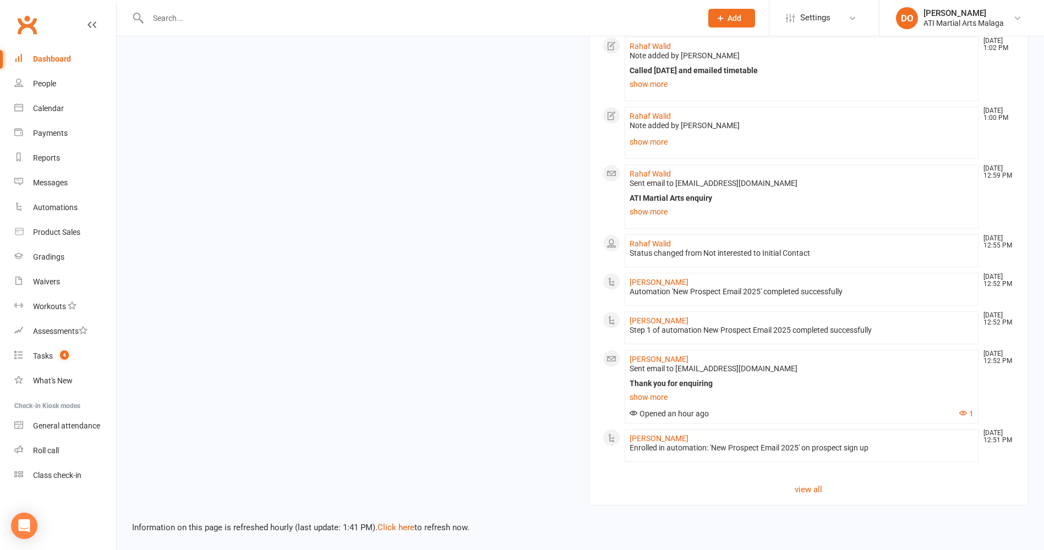
scroll to position [1160, 0]
click at [558, 17] on input "text" at bounding box center [419, 17] width 549 height 15
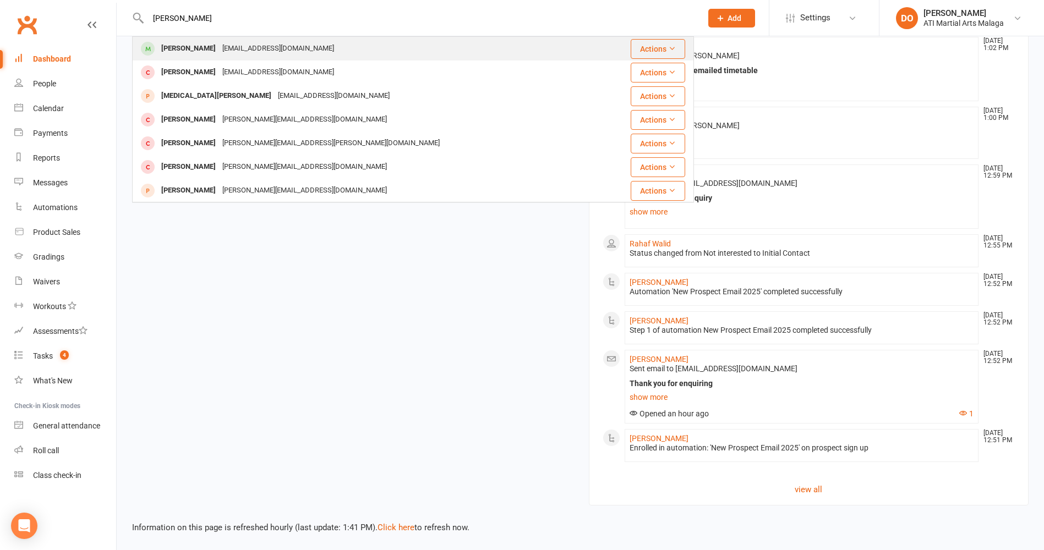
type input "mandira"
click at [354, 52] on div "Mandira Neupane mandiraneupane1997@gmail.com" at bounding box center [366, 48] width 466 height 23
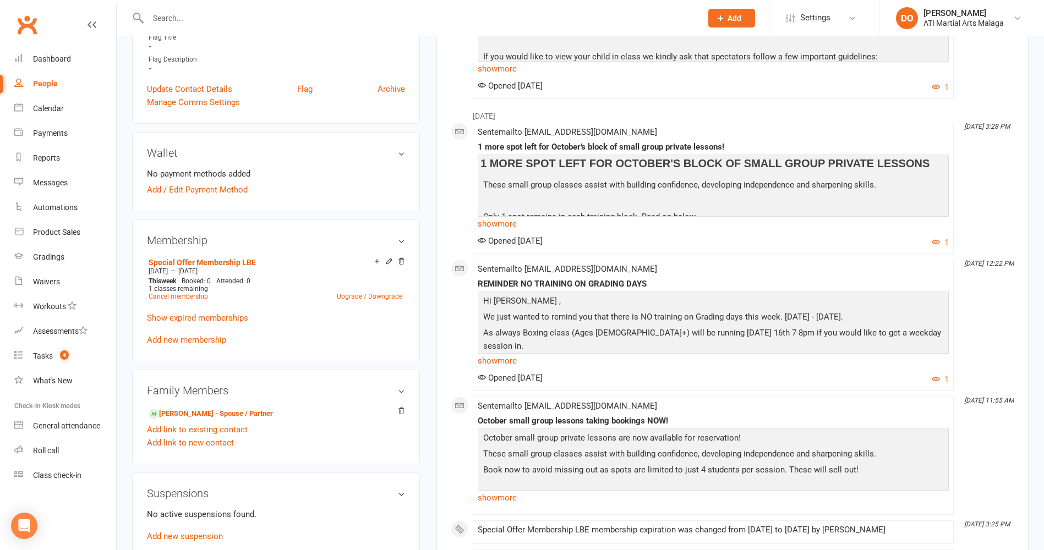
scroll to position [715, 0]
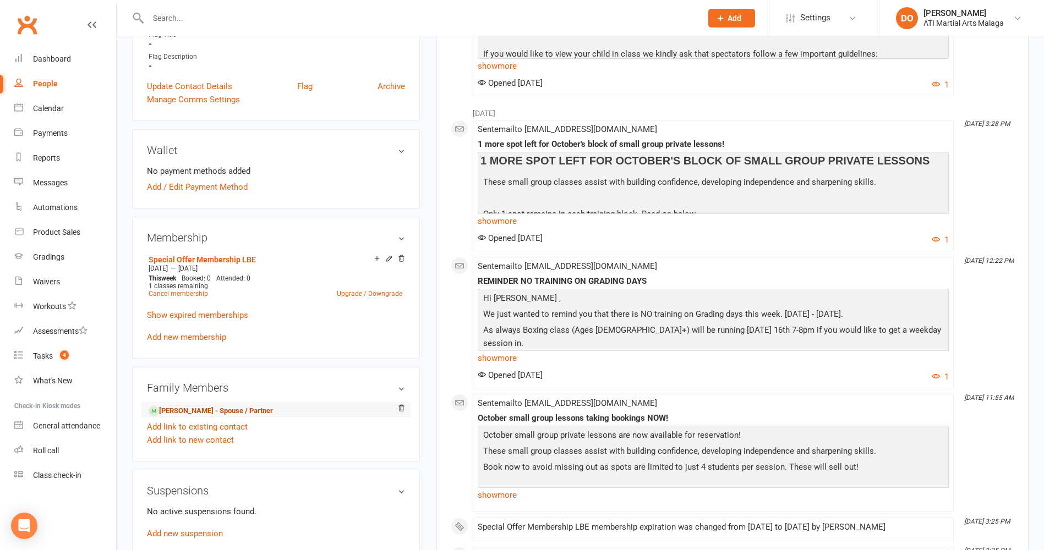
click at [209, 412] on link "Dolendra Khadka - Spouse / Partner" at bounding box center [211, 411] width 124 height 12
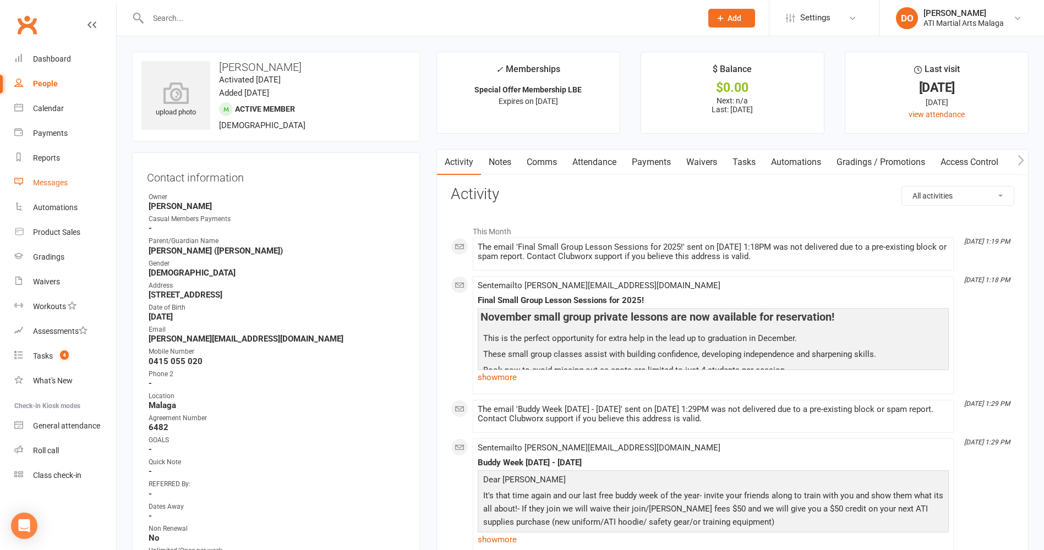
click at [47, 183] on div "Messages" at bounding box center [50, 182] width 35 height 9
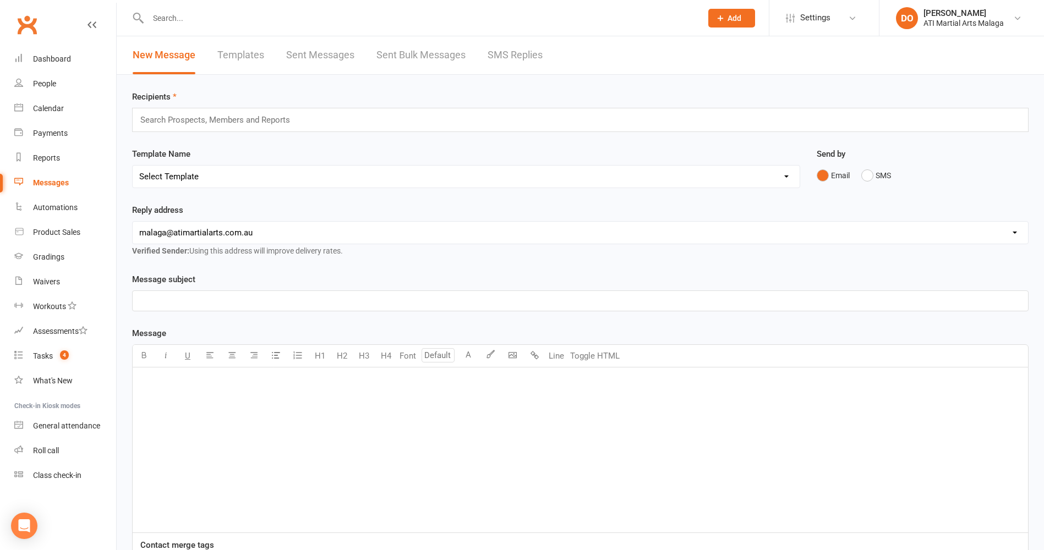
click at [498, 56] on link "SMS Replies" at bounding box center [514, 55] width 55 height 38
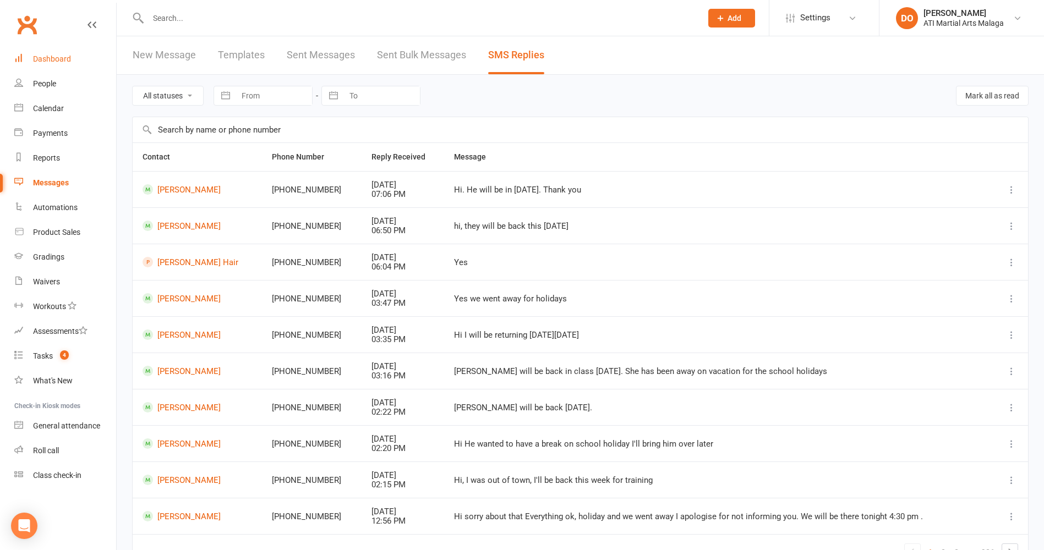
click at [56, 61] on div "Dashboard" at bounding box center [52, 58] width 38 height 9
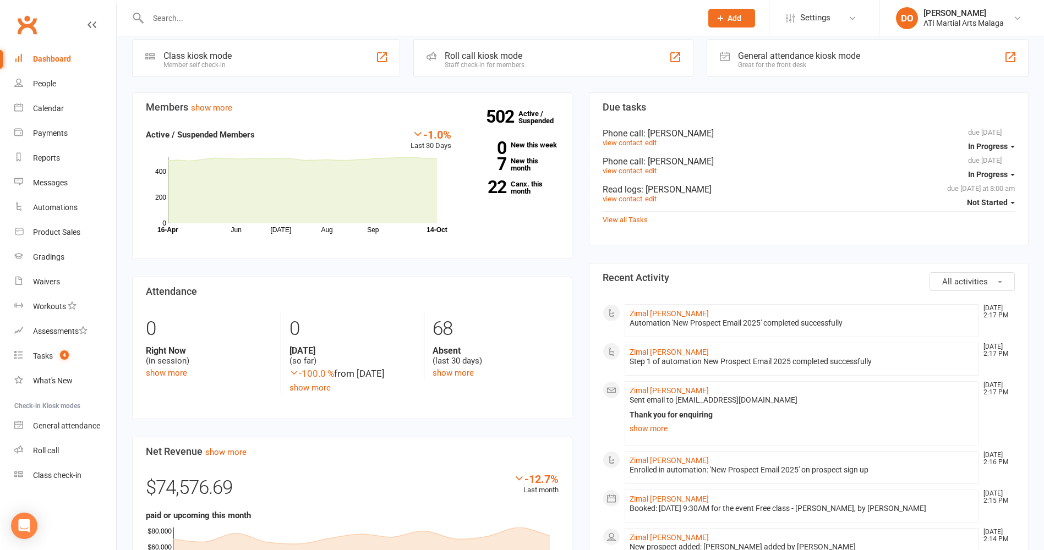
scroll to position [275, 0]
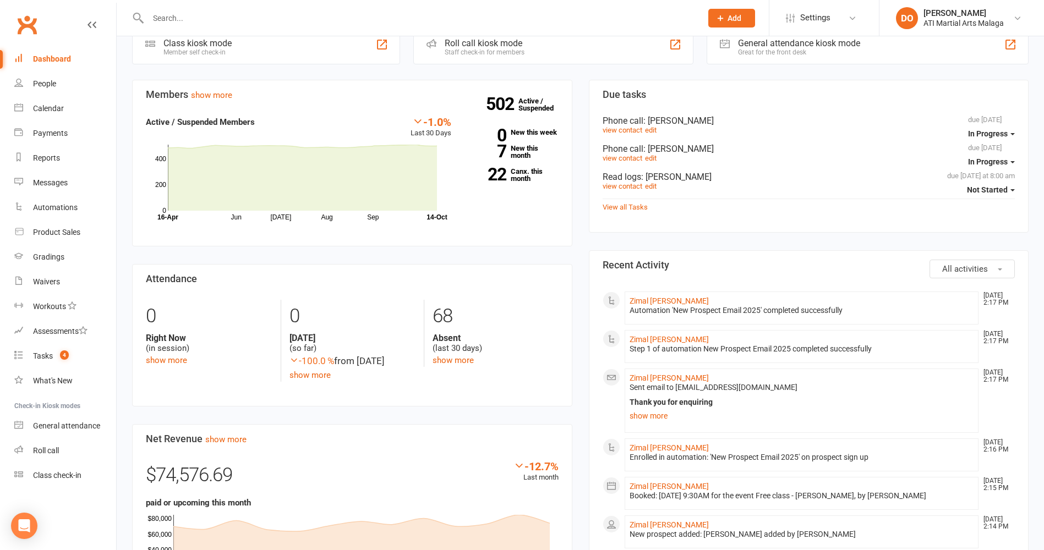
click at [418, 15] on input "text" at bounding box center [419, 17] width 549 height 15
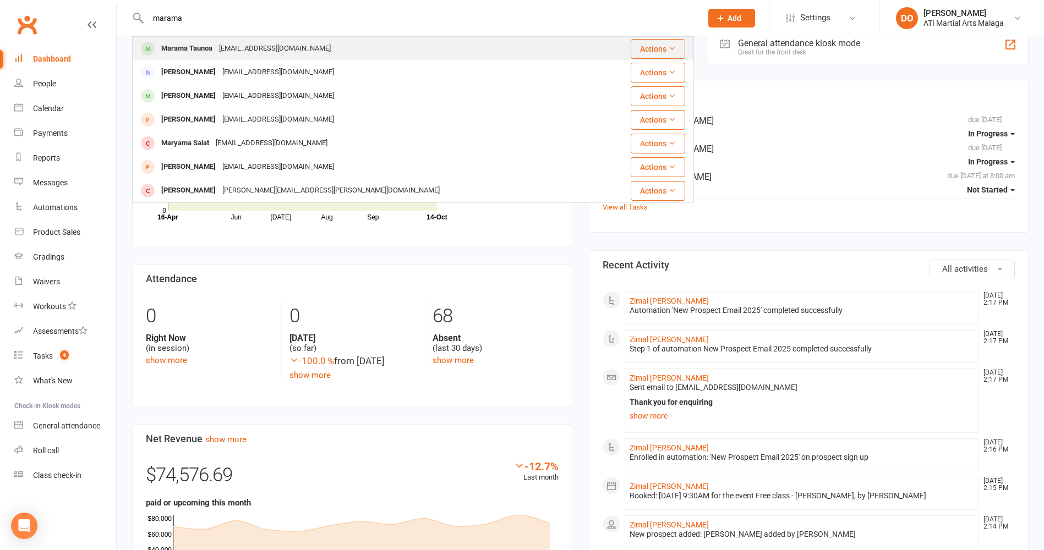
type input "marama"
click at [284, 48] on div "maramata019@gmail.com" at bounding box center [275, 49] width 118 height 16
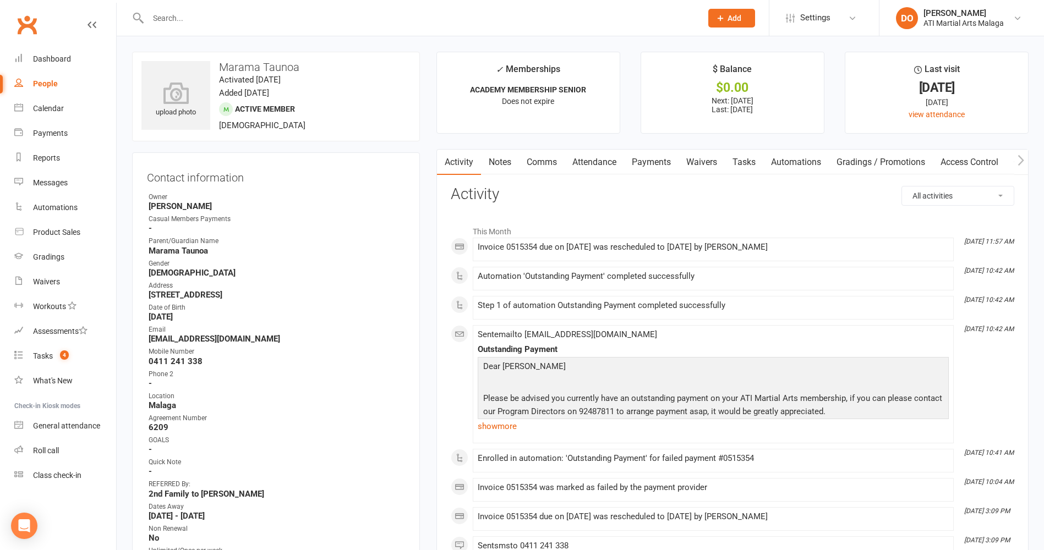
drag, startPoint x: 657, startPoint y: 165, endPoint x: 654, endPoint y: 173, distance: 8.9
click at [658, 164] on link "Payments" at bounding box center [651, 162] width 54 height 25
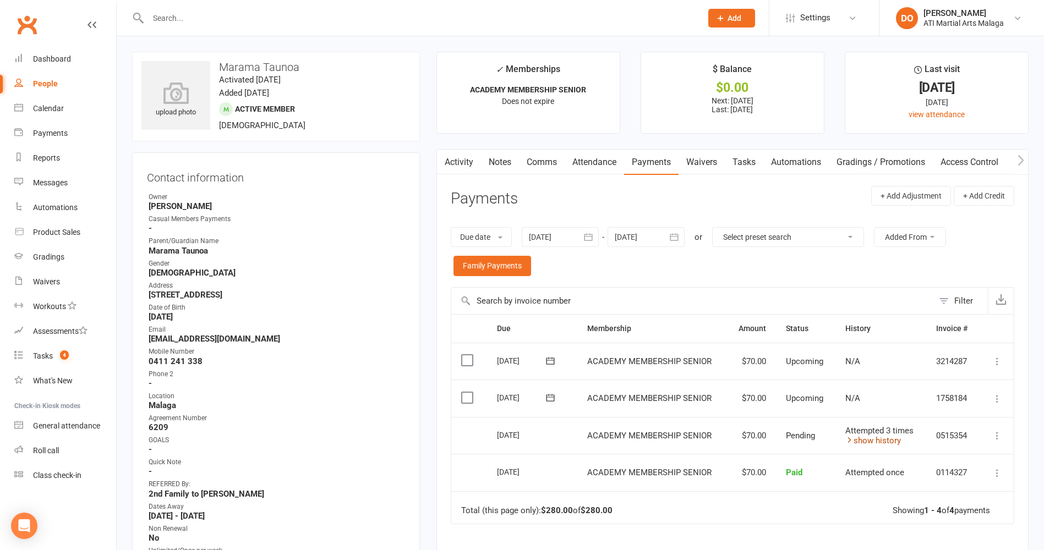
click at [889, 443] on link "show history" at bounding box center [873, 441] width 56 height 10
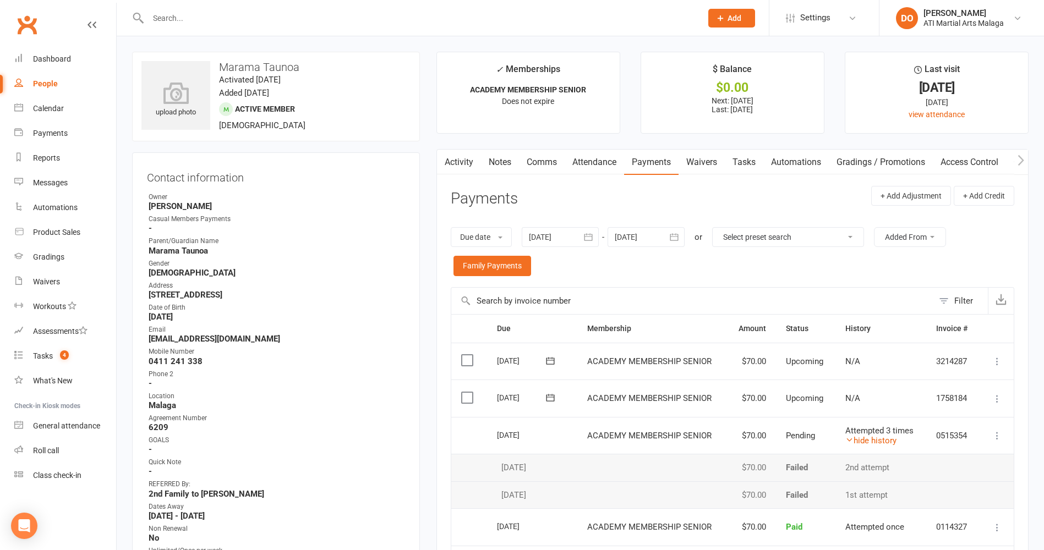
click at [498, 17] on input "text" at bounding box center [419, 17] width 549 height 15
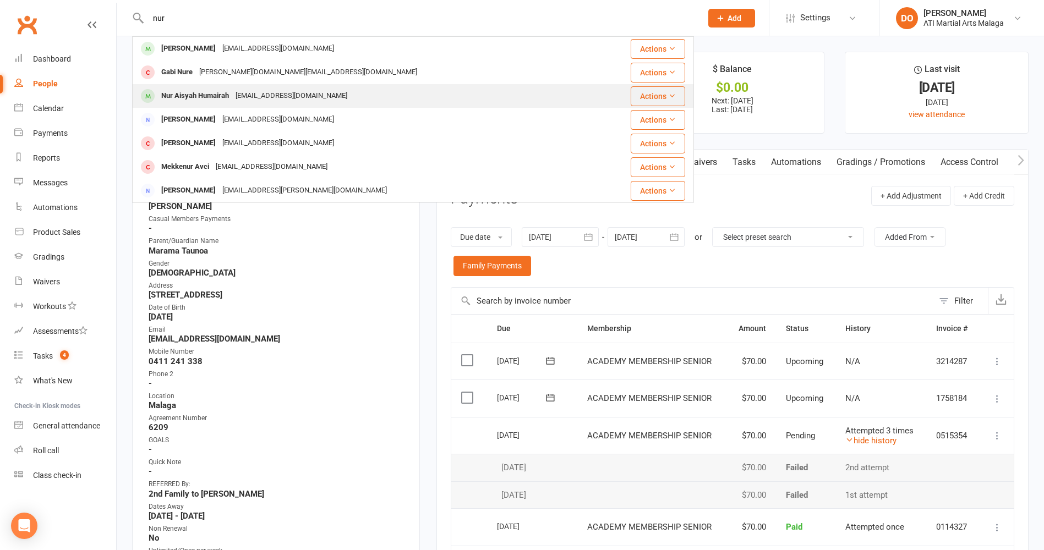
type input "nur"
click at [349, 102] on div "Nur Aisyah Humairah naztravel18@gmail.com" at bounding box center [363, 96] width 460 height 23
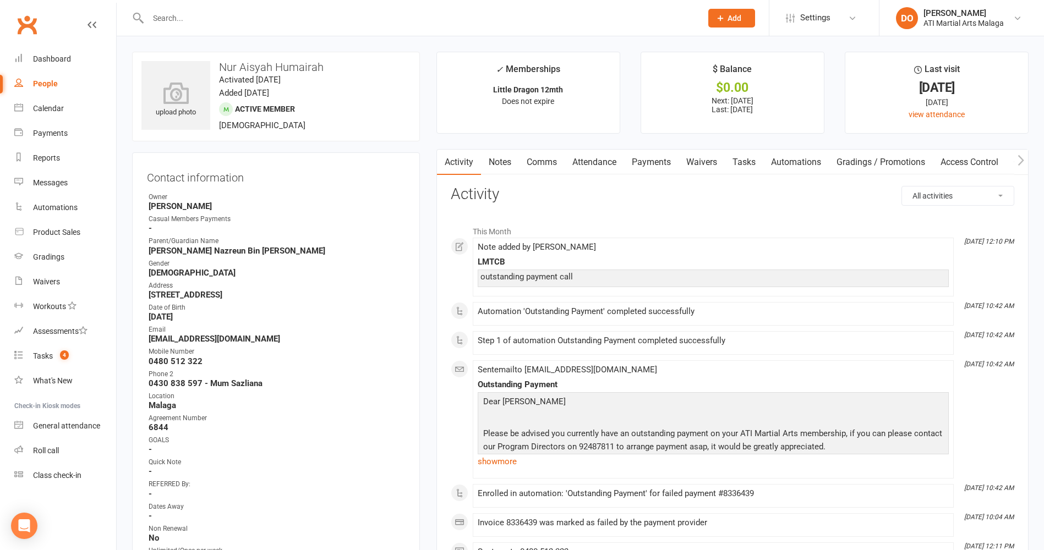
click at [496, 167] on link "Notes" at bounding box center [500, 162] width 38 height 25
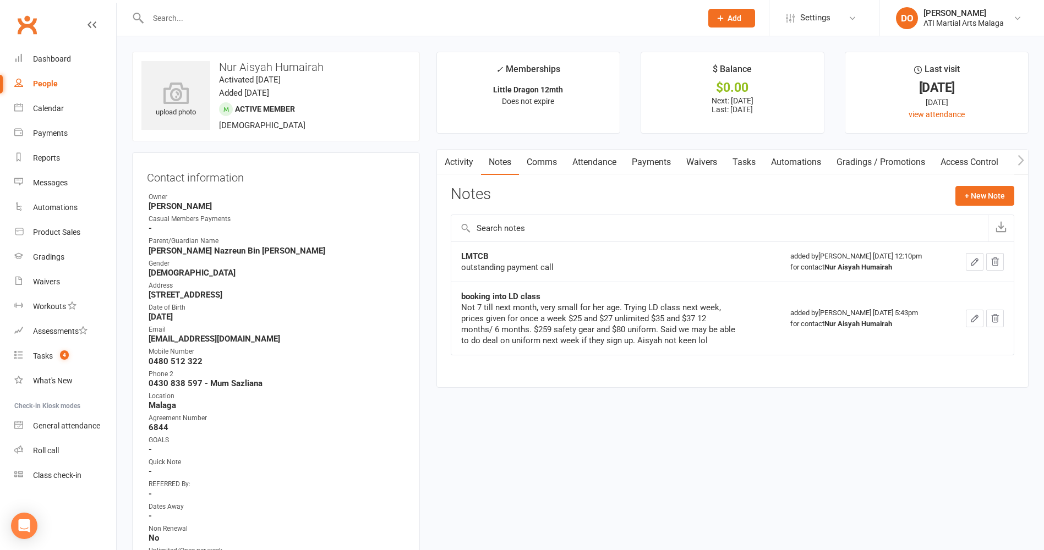
click at [310, 17] on input "text" at bounding box center [419, 17] width 549 height 15
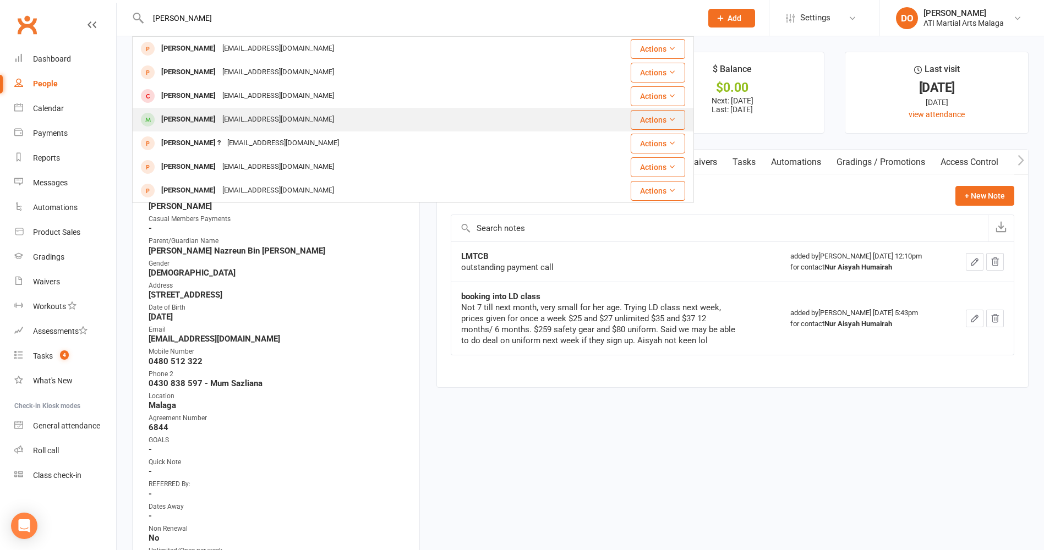
type input "fairley"
click at [187, 118] on div "[PERSON_NAME]" at bounding box center [188, 120] width 61 height 16
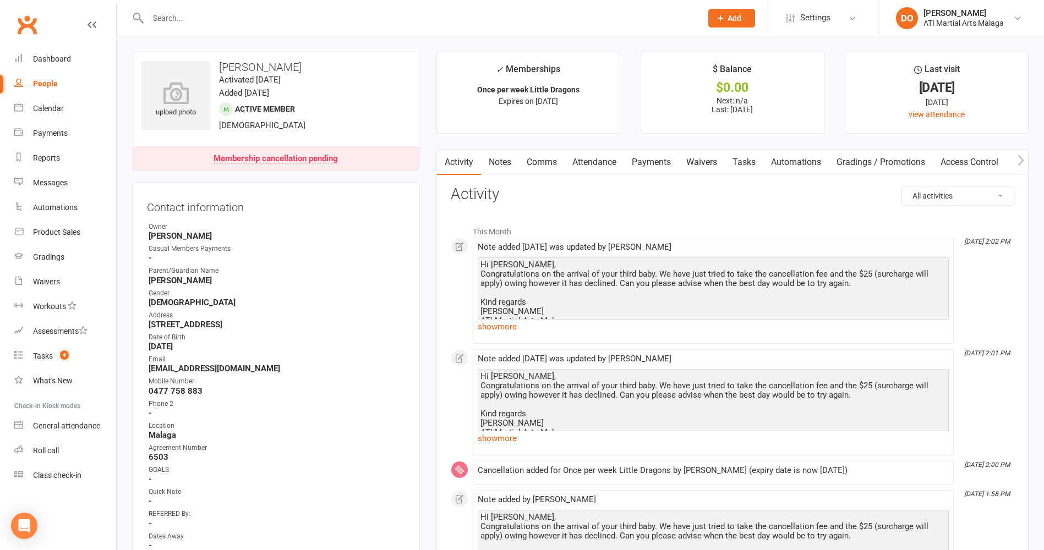
click at [550, 18] on input "text" at bounding box center [419, 17] width 549 height 15
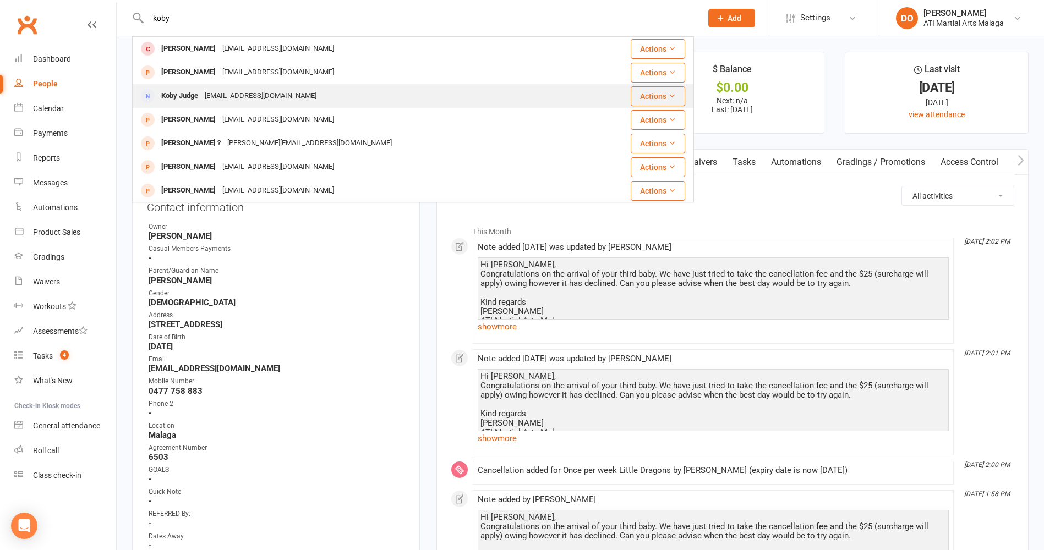
type input "koby"
click at [289, 101] on div "[EMAIL_ADDRESS][DOMAIN_NAME]" at bounding box center [260, 96] width 118 height 16
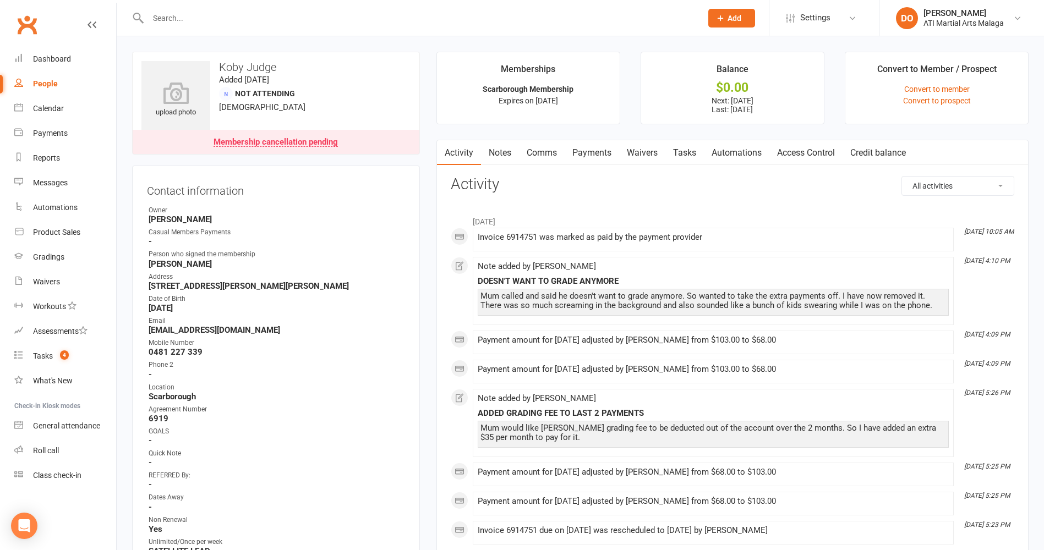
click at [505, 155] on link "Notes" at bounding box center [500, 152] width 38 height 25
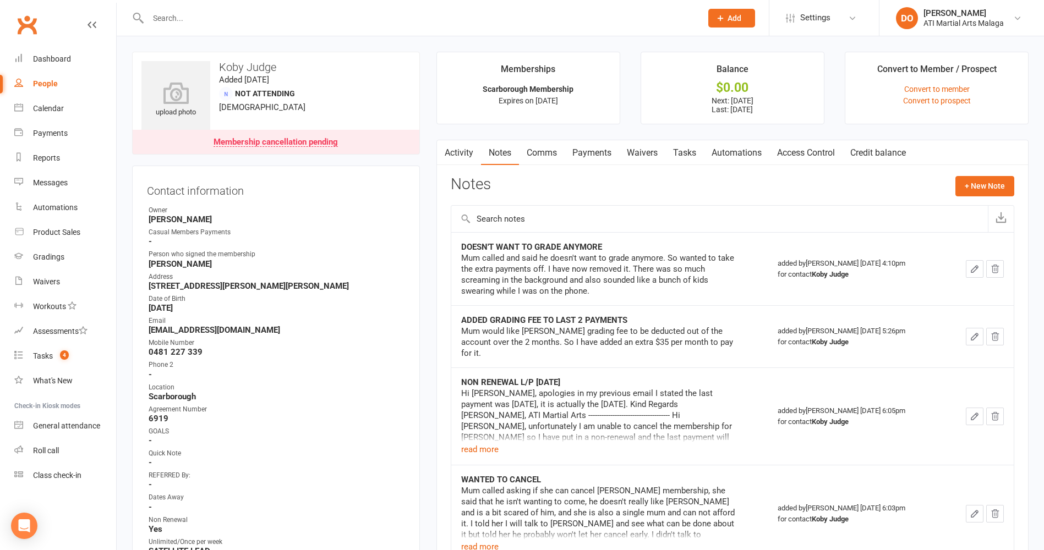
click at [597, 154] on link "Payments" at bounding box center [591, 152] width 54 height 25
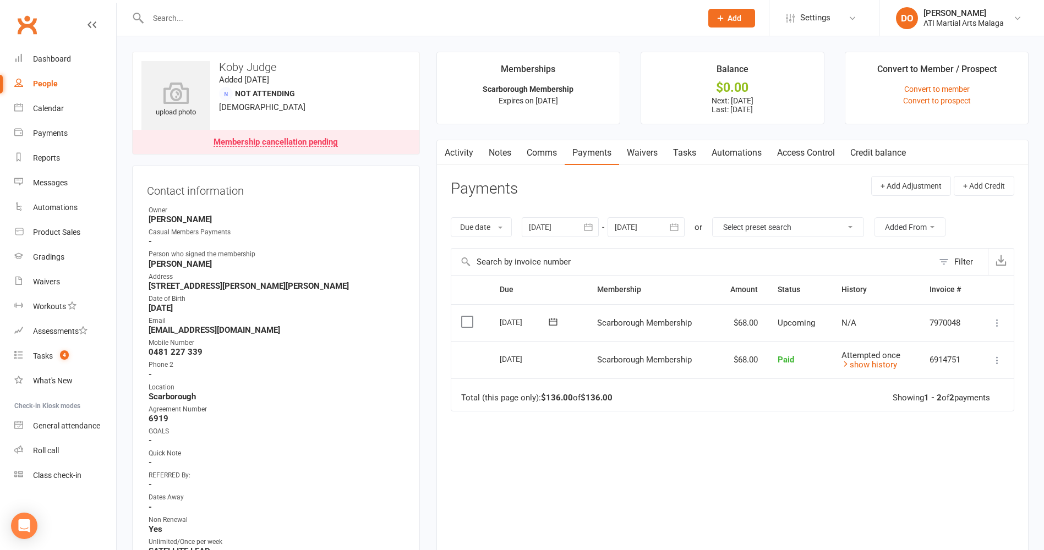
click at [676, 227] on icon "button" at bounding box center [673, 227] width 11 height 11
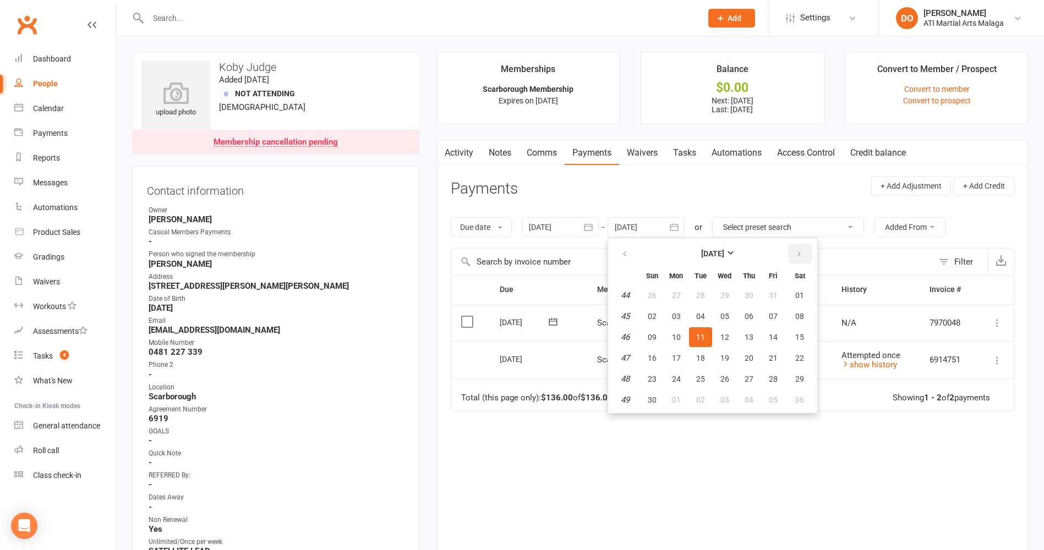
click at [801, 257] on icon "button" at bounding box center [799, 254] width 8 height 9
click at [746, 328] on button "15" at bounding box center [748, 337] width 23 height 20
type input "15 Jan 2026"
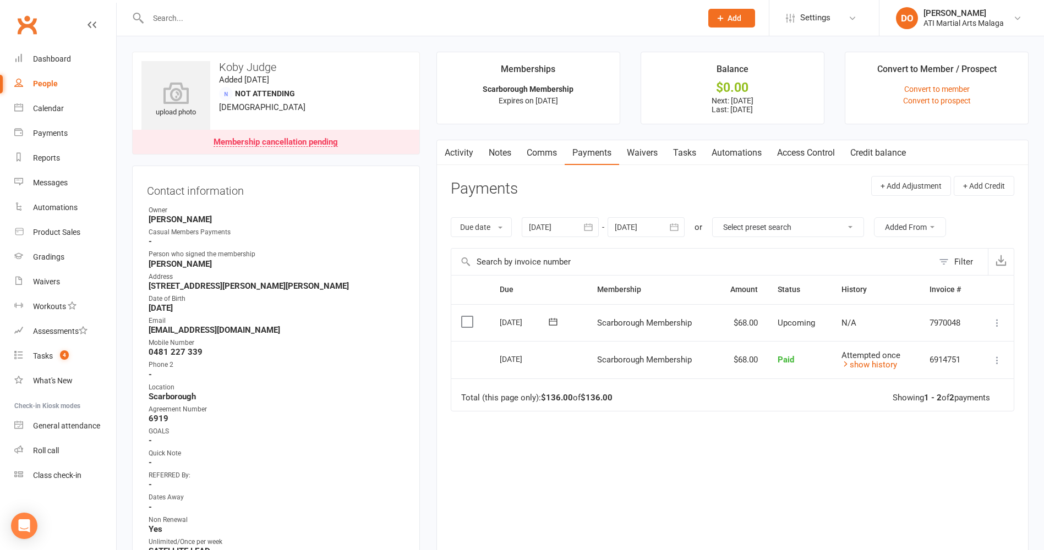
click at [648, 17] on input "text" at bounding box center [419, 17] width 549 height 15
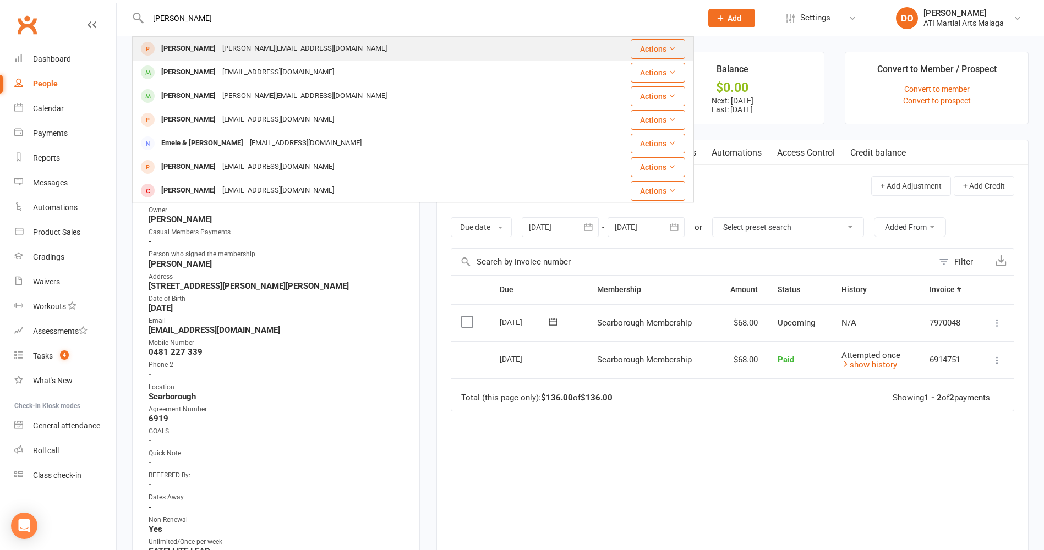
type input "ezra bunting"
click at [249, 44] on div "alex_danielle@live.com.au" at bounding box center [304, 49] width 171 height 16
